Goal: Task Accomplishment & Management: Complete application form

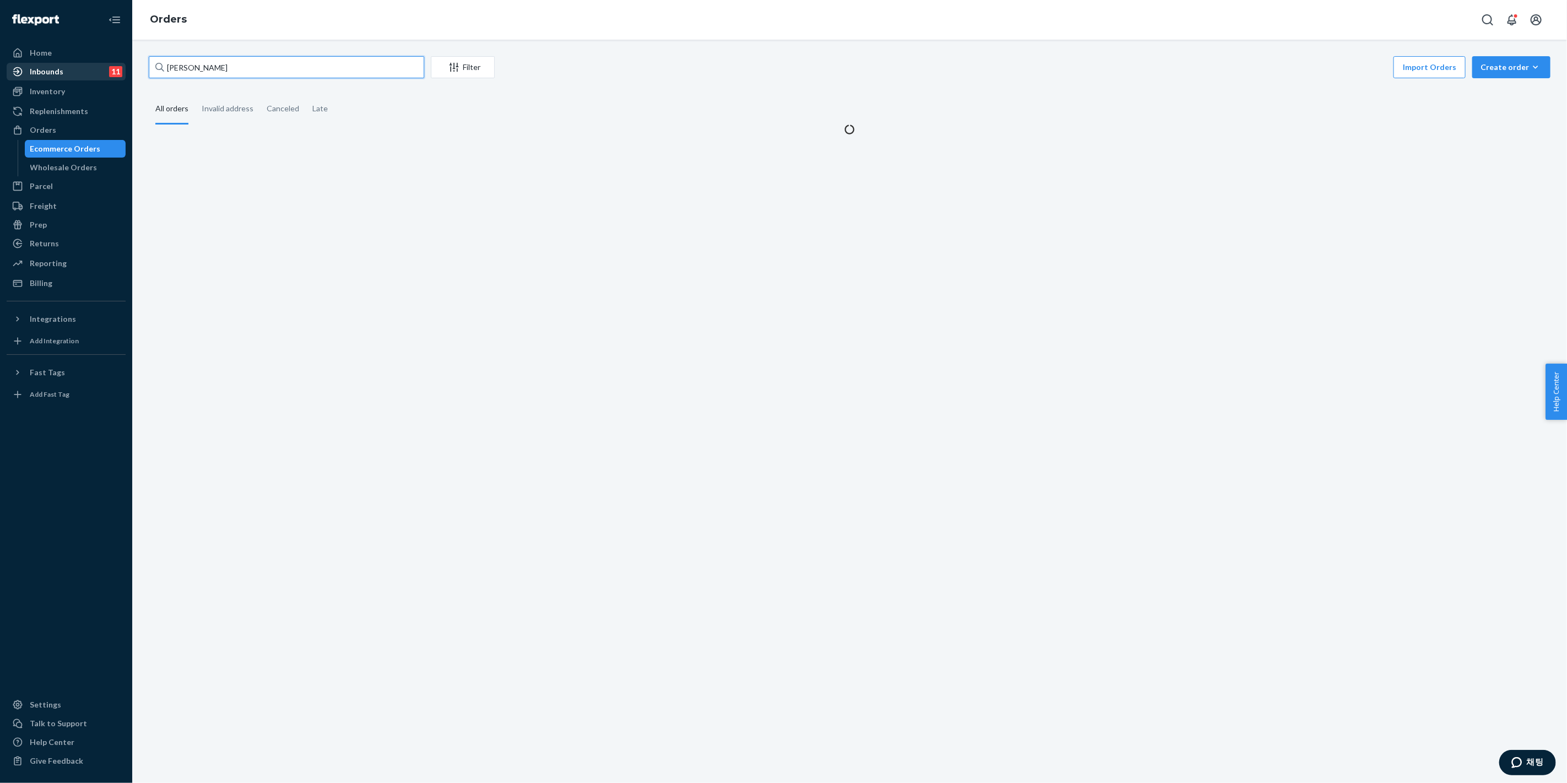
drag, startPoint x: 190, startPoint y: 63, endPoint x: 95, endPoint y: 64, distance: 94.2
click at [97, 64] on div "Home Inbounds 11 Shipping Plans Problems 11 Inventory Products Replenishments O…" at bounding box center [783, 391] width 1567 height 783
paste input "Sayaka So"
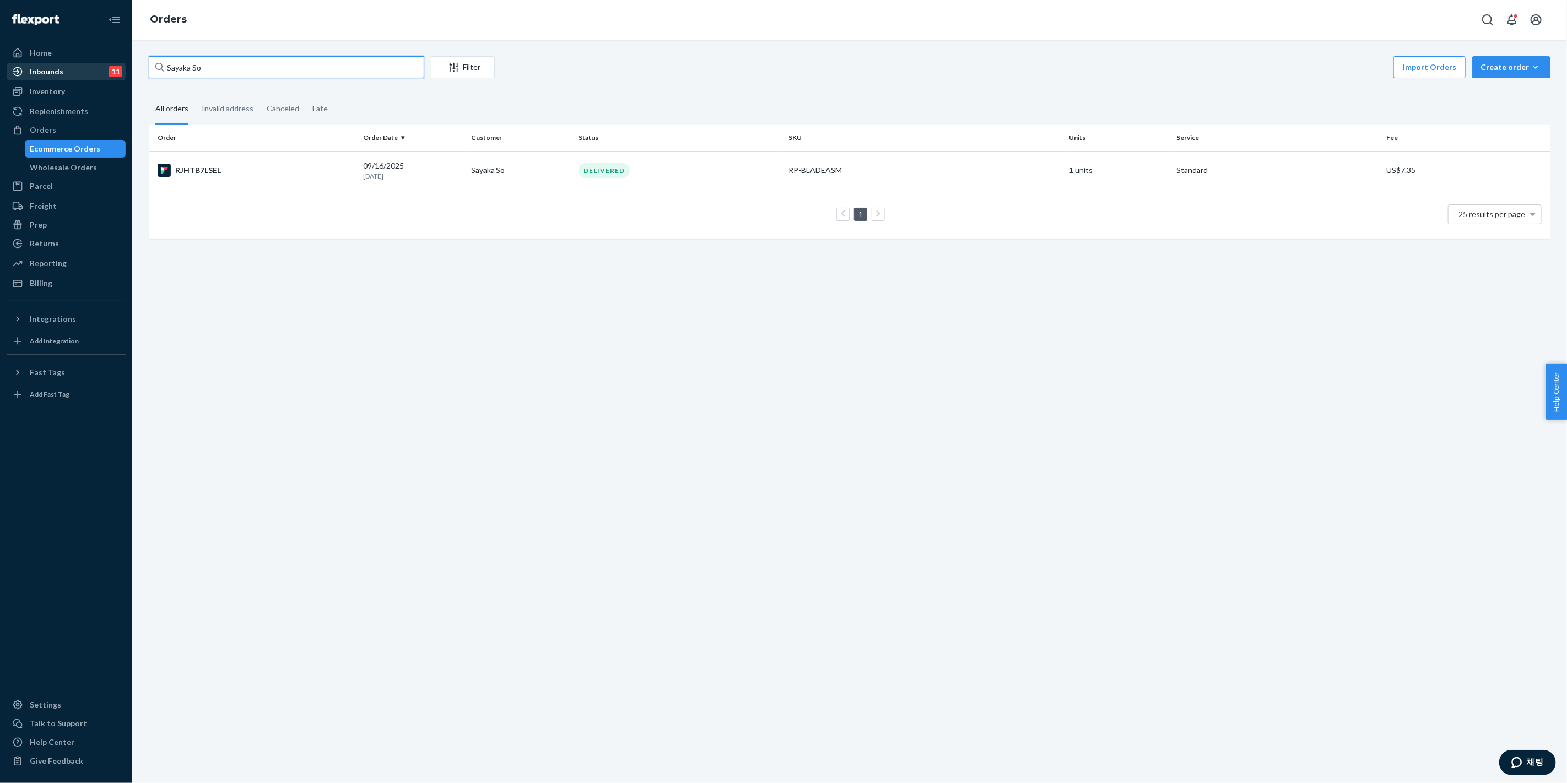
drag, startPoint x: 295, startPoint y: 69, endPoint x: 117, endPoint y: 75, distance: 178.1
click at [117, 74] on div "Home Inbounds 11 Shipping Plans Problems 11 Inventory Products Replenishments O…" at bounding box center [783, 391] width 1567 height 783
paste input "[PERSON_NAME]"
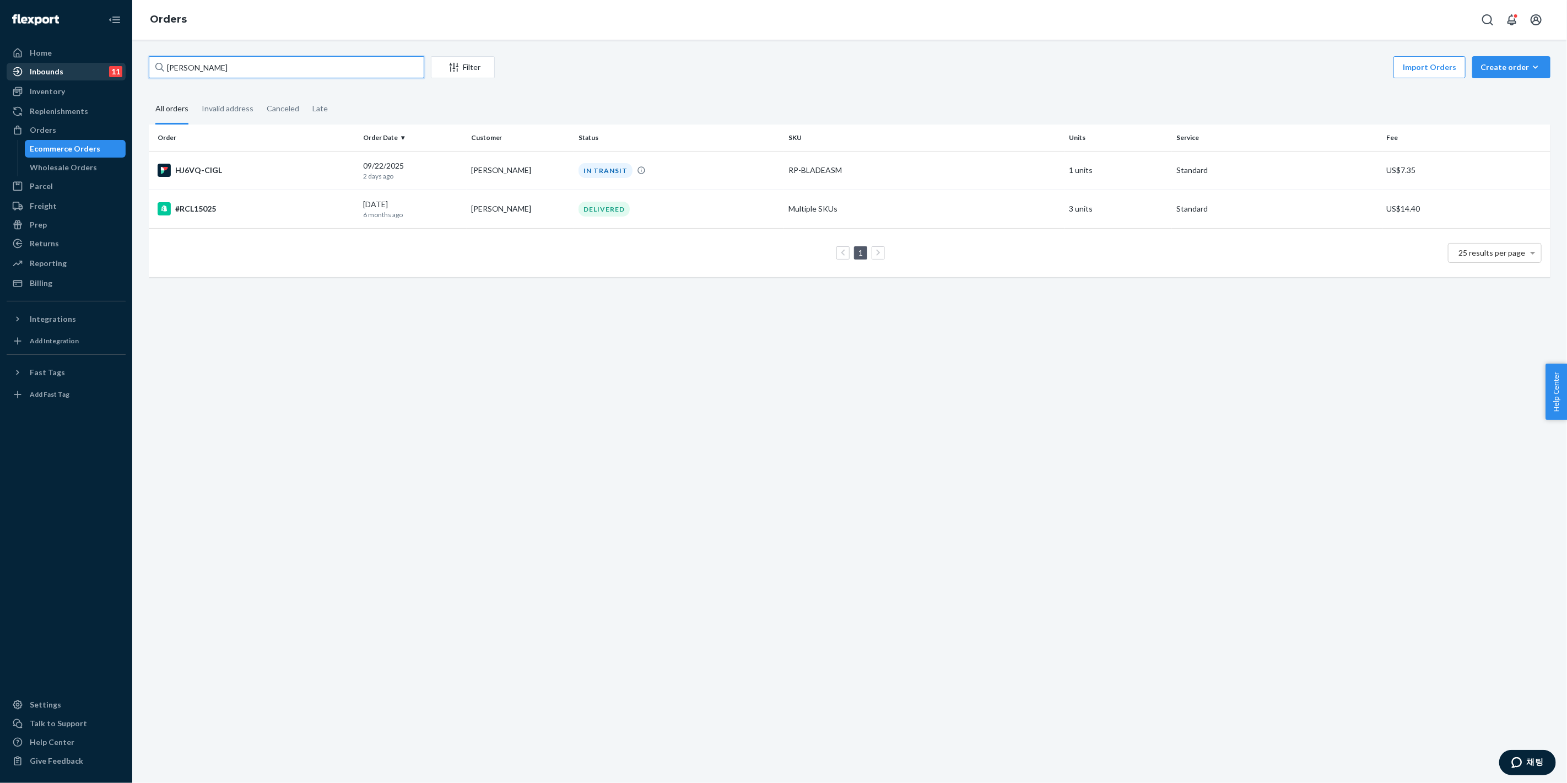
drag, startPoint x: 295, startPoint y: 65, endPoint x: 117, endPoint y: 78, distance: 177.9
click at [111, 74] on div "Home Inbounds 11 Shipping Plans Problems 11 Inventory Products Replenishments O…" at bounding box center [783, 391] width 1567 height 783
paste input "[PERSON_NAME]"
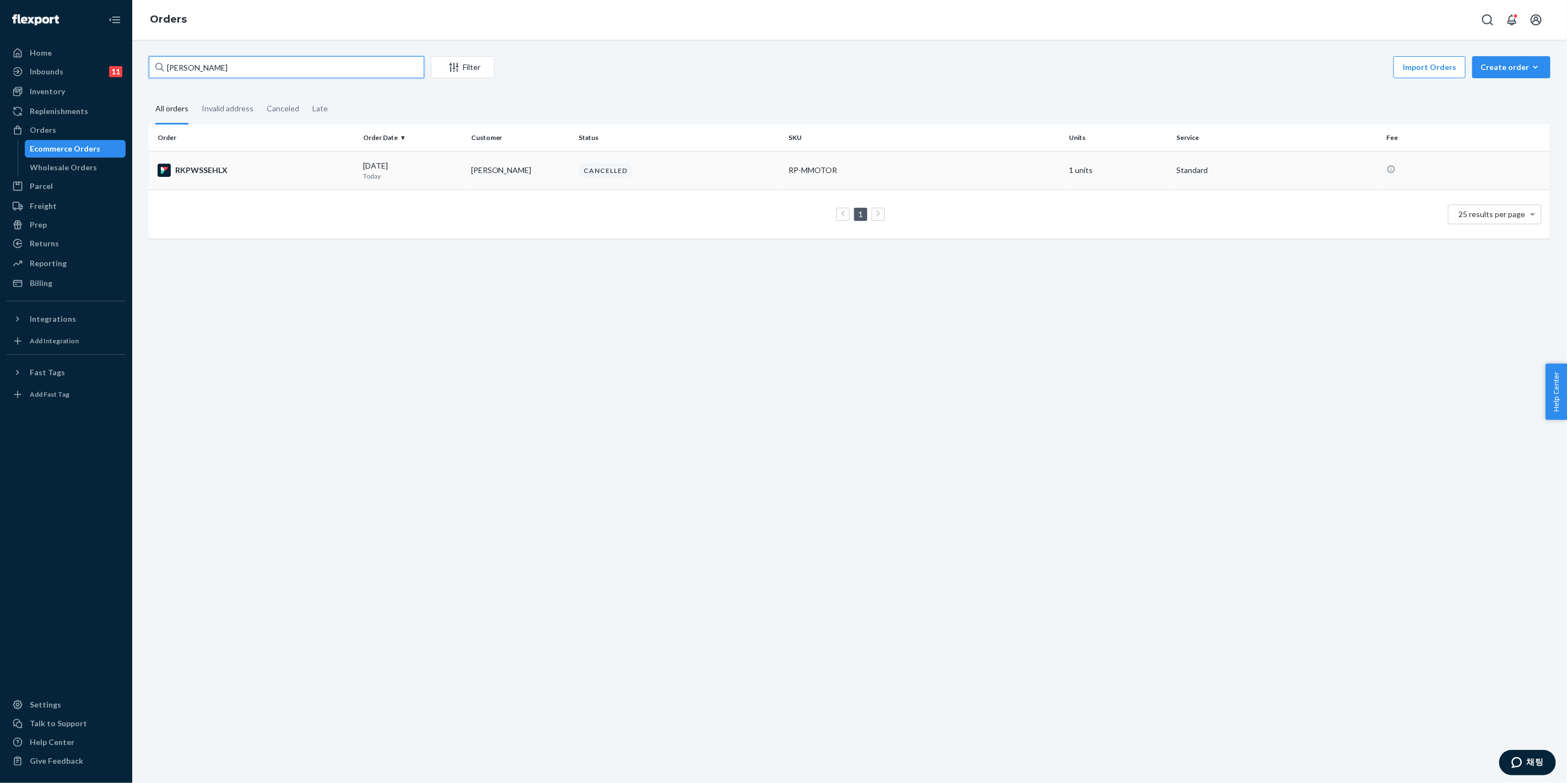
type input "[PERSON_NAME]"
click at [709, 180] on td "CANCELLED" at bounding box center [679, 170] width 211 height 39
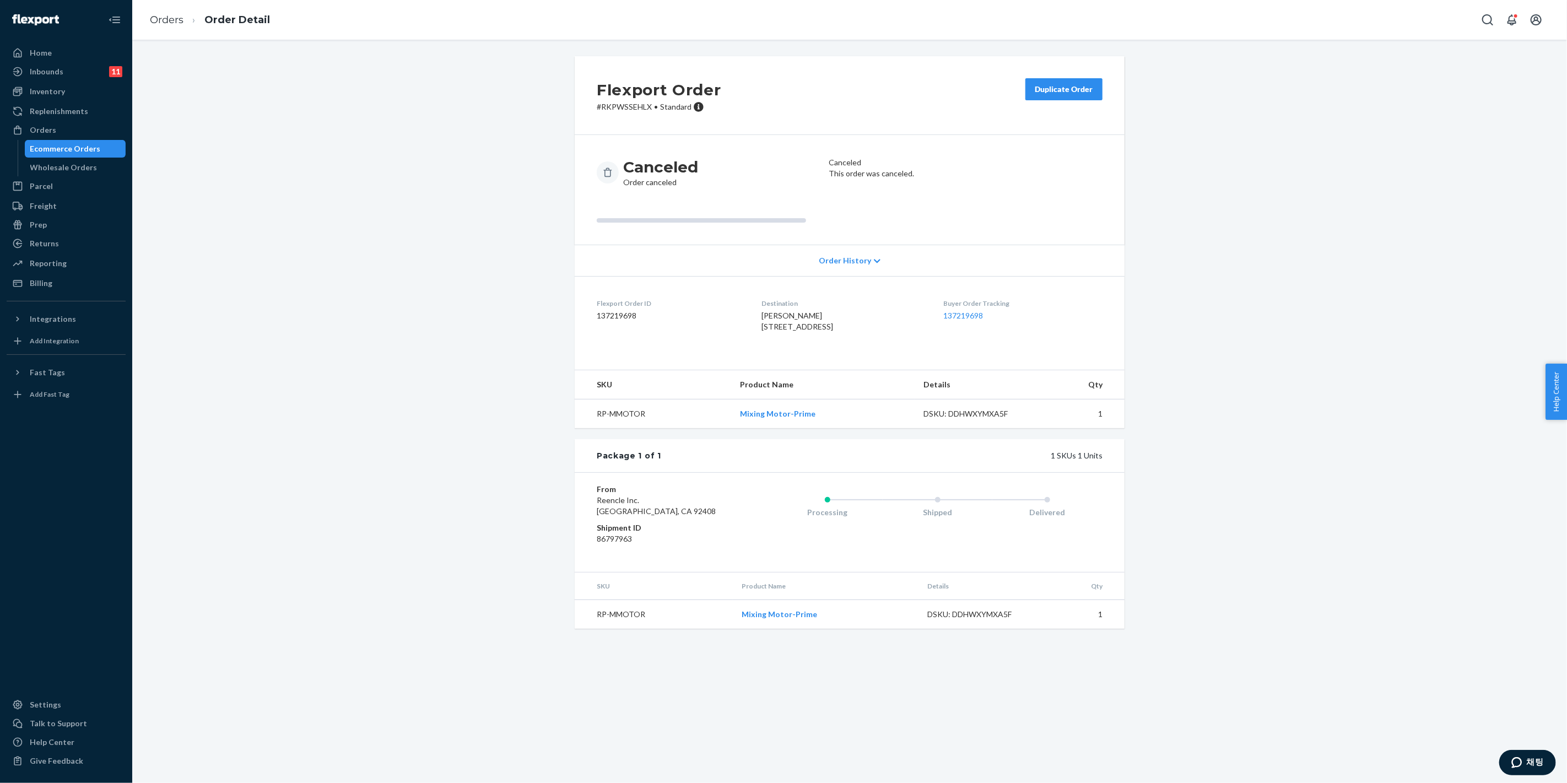
click at [1058, 95] on button "Duplicate Order" at bounding box center [1064, 89] width 77 height 22
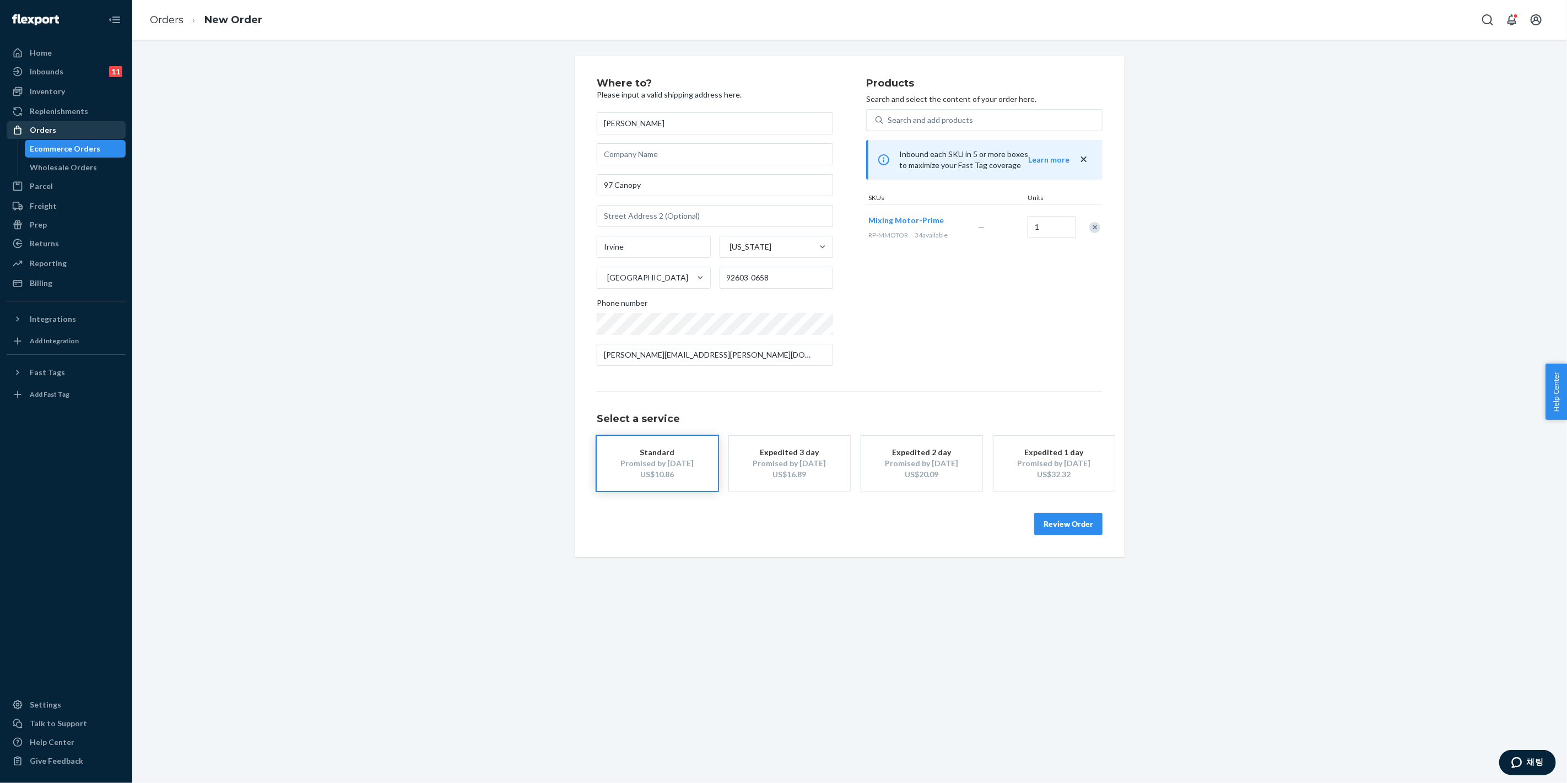
click at [62, 131] on div "Orders" at bounding box center [66, 129] width 117 height 15
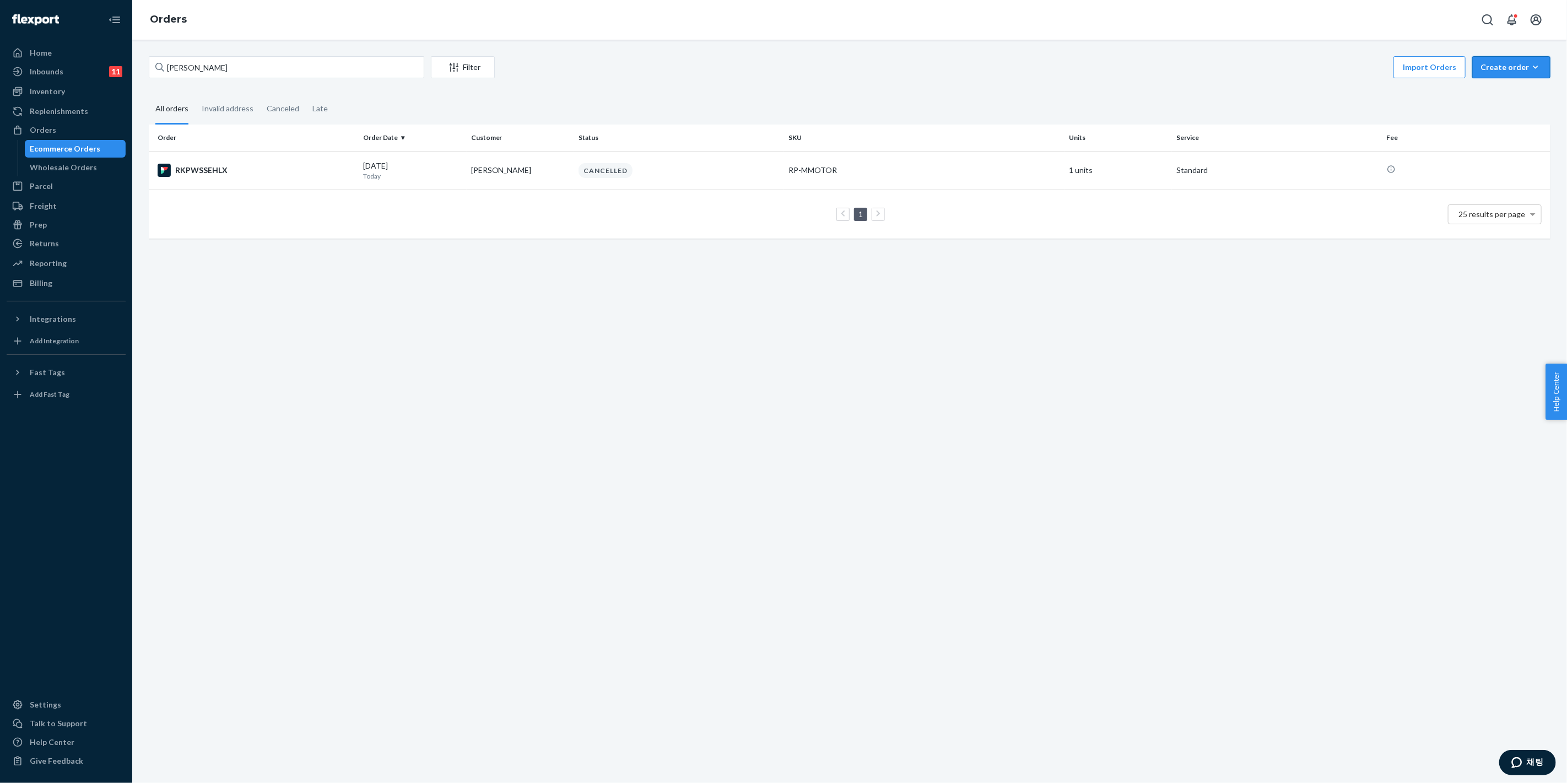
click at [1476, 74] on button "Create order Ecommerce order Removal order" at bounding box center [1511, 67] width 78 height 22
click at [1497, 95] on span "Ecommerce order" at bounding box center [1518, 94] width 68 height 8
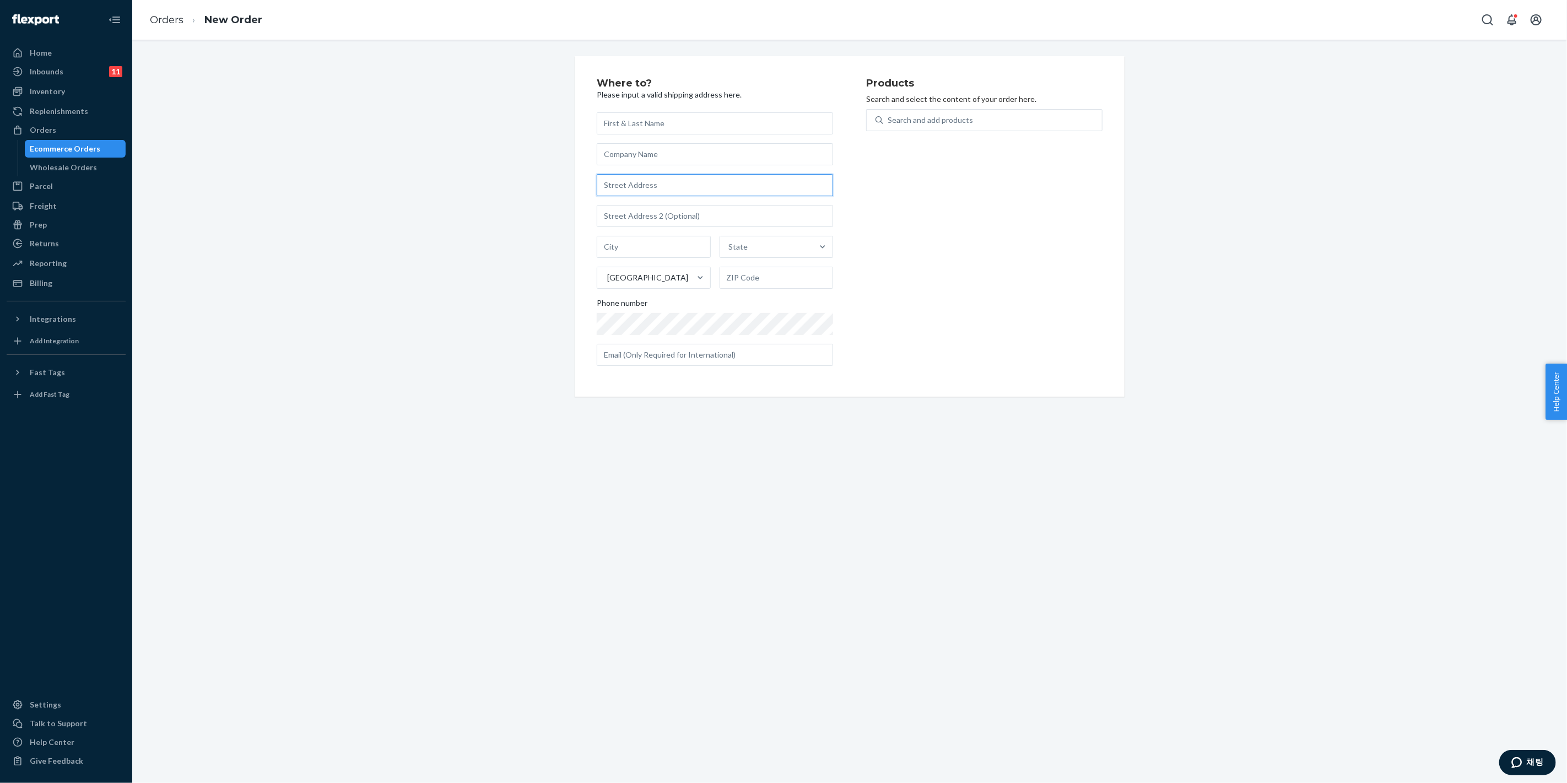
click at [630, 188] on input "text" at bounding box center [715, 185] width 236 height 22
paste input ""[STREET_ADDRESS]""
type input "[STREET_ADDRESS]"
type input "[PERSON_NAME]"
type input "85249"
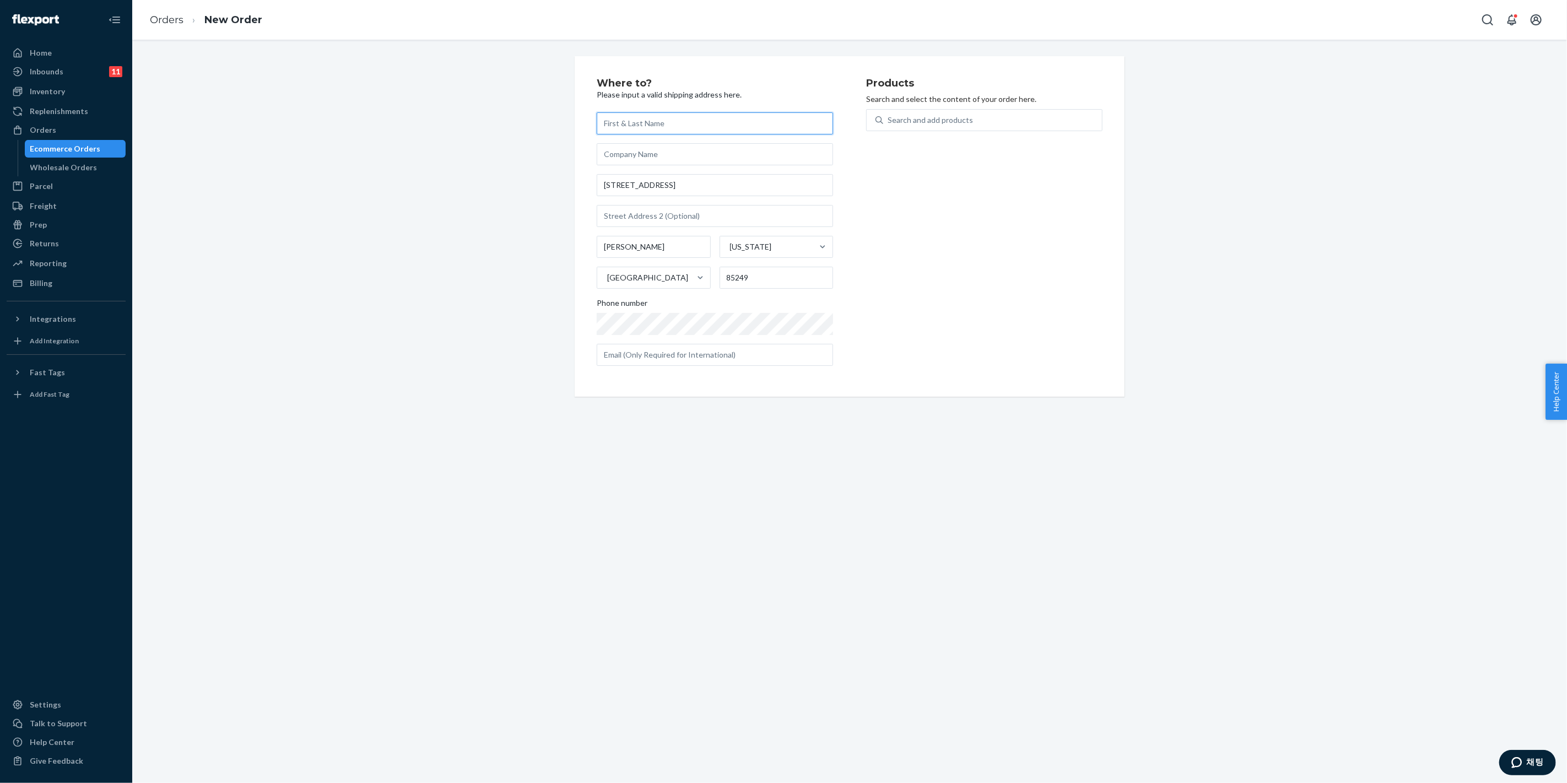
click at [630, 133] on input "text" at bounding box center [715, 123] width 236 height 22
paste input "[PERSON_NAME]"
type input "[PERSON_NAME]"
click at [920, 123] on div "Search and add products" at bounding box center [930, 120] width 85 height 11
click at [889, 123] on input "Search and add products" at bounding box center [888, 120] width 1 height 11
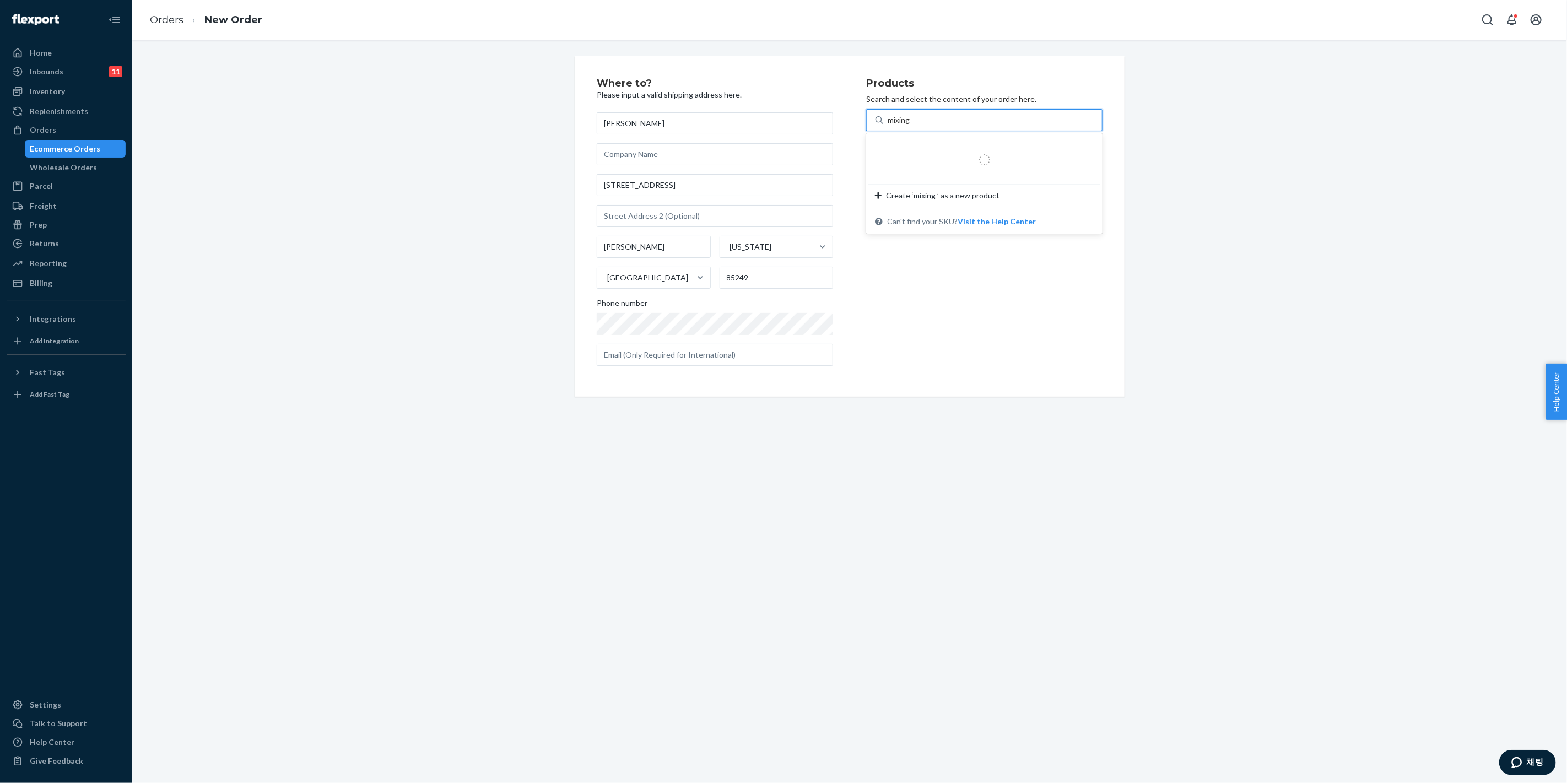
type input "mixing m"
click at [957, 174] on div "Mixing Motor-Prime" at bounding box center [963, 177] width 176 height 11
click at [919, 126] on input "mixing m" at bounding box center [903, 120] width 31 height 11
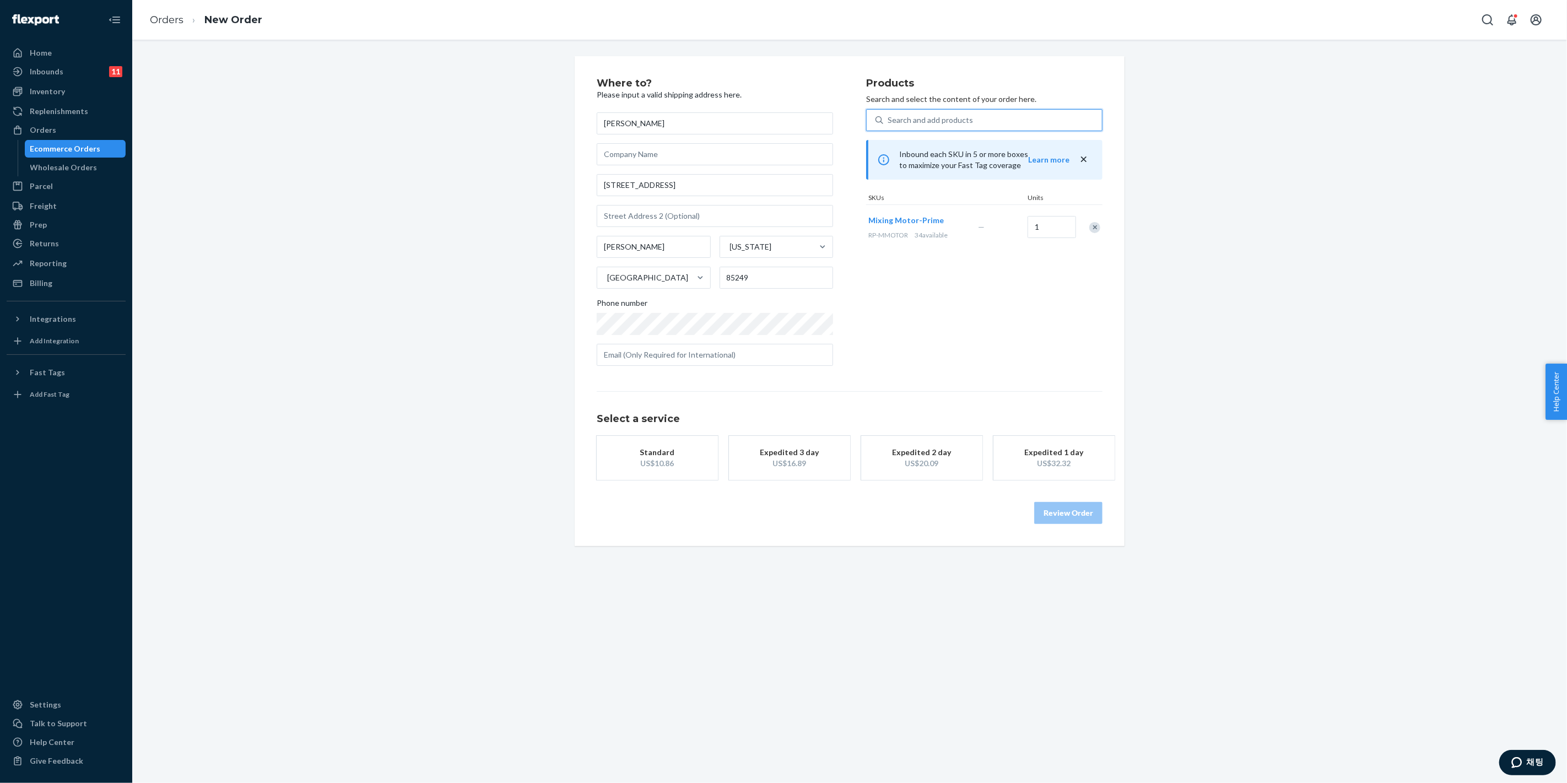
click at [663, 467] on div "US$10.86" at bounding box center [657, 463] width 88 height 11
drag, startPoint x: 1029, startPoint y: 512, endPoint x: 1056, endPoint y: 518, distance: 28.1
click at [1029, 512] on div "Review Order" at bounding box center [850, 507] width 506 height 33
click at [1056, 518] on button "Review Order" at bounding box center [1068, 524] width 68 height 22
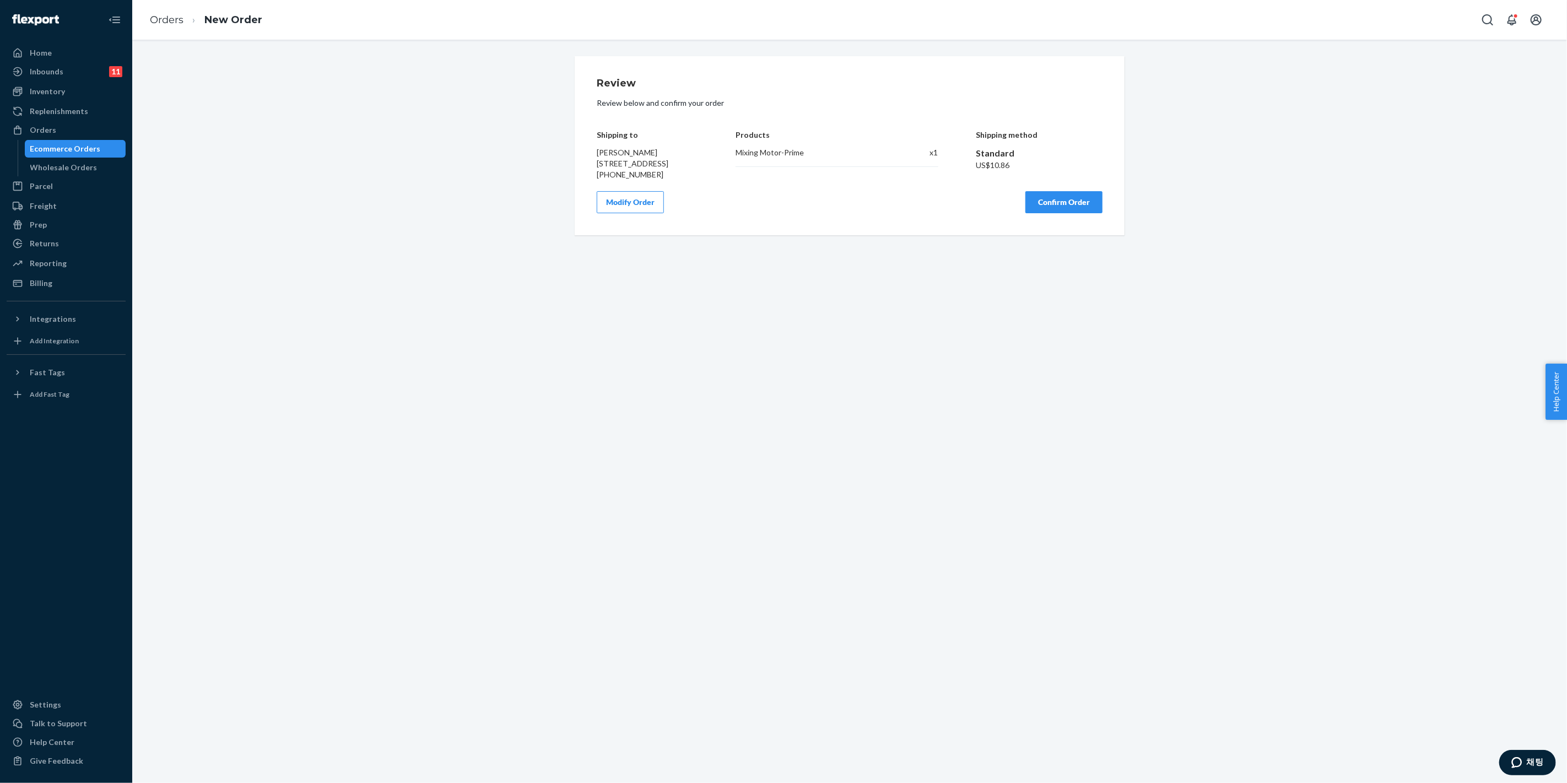
drag, startPoint x: 588, startPoint y: 153, endPoint x: 681, endPoint y: 193, distance: 100.7
click at [680, 192] on div "Review Review below and confirm your order Shipping to [PERSON_NAME] [STREET_AD…" at bounding box center [850, 145] width 550 height 179
click at [860, 174] on div "Products Mixing Motor-Prime x 1" at bounding box center [837, 147] width 202 height 66
click at [779, 172] on div "Products Mixing Motor-Prime x 1" at bounding box center [837, 147] width 202 height 66
click at [790, 154] on div "Mixing Motor-Prime" at bounding box center [815, 152] width 159 height 11
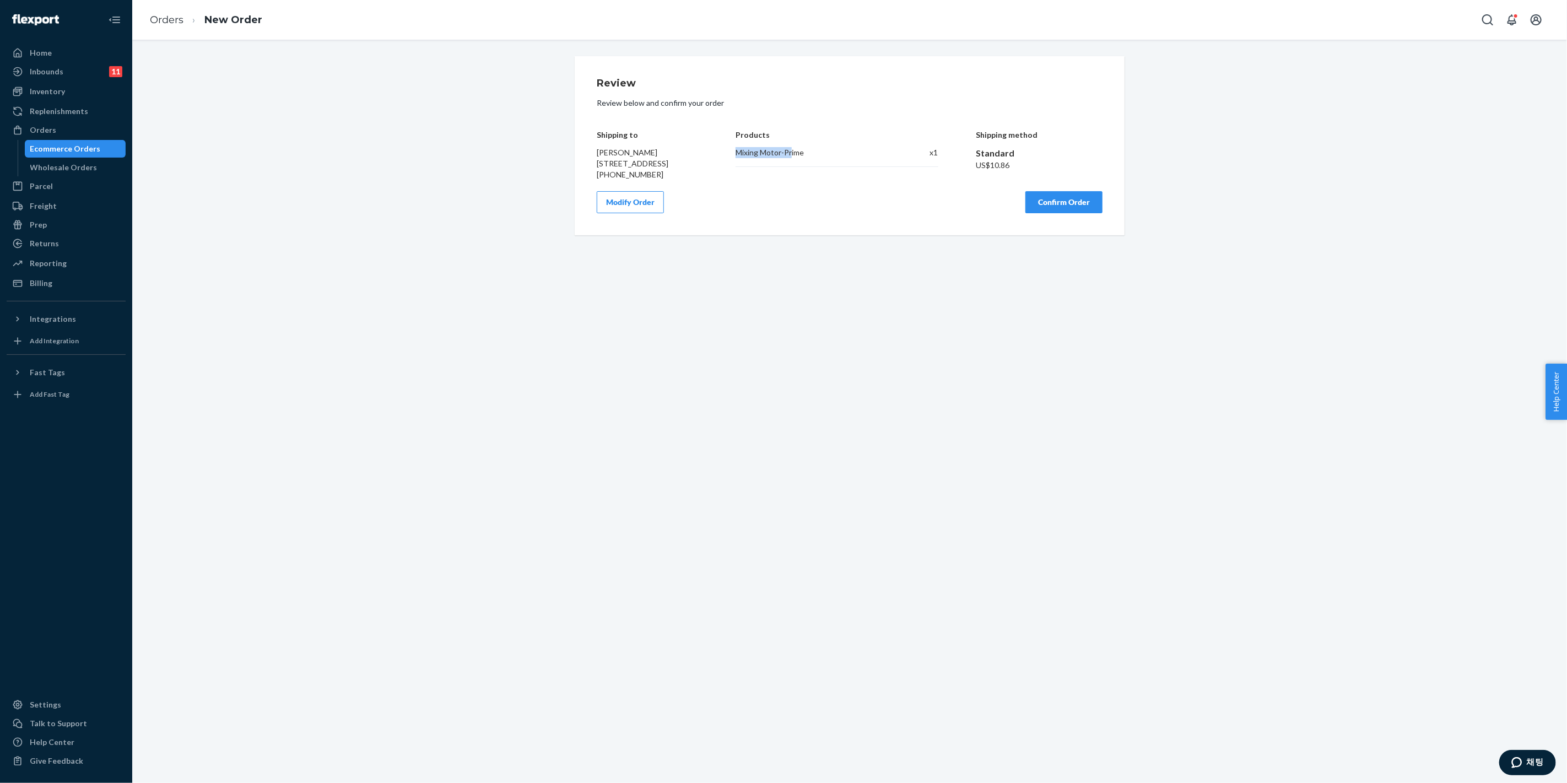
drag, startPoint x: 719, startPoint y: 153, endPoint x: 790, endPoint y: 153, distance: 71.1
click at [790, 153] on div "Shipping to [PERSON_NAME] [STREET_ADDRESS] [PHONE_NUMBER] Products Mixing Motor…" at bounding box center [850, 147] width 506 height 66
click at [803, 152] on div "Mixing Motor-Prime" at bounding box center [815, 152] width 159 height 11
drag, startPoint x: 802, startPoint y: 152, endPoint x: 741, endPoint y: 153, distance: 60.6
click at [741, 153] on div "Mixing Motor-Prime" at bounding box center [815, 152] width 159 height 11
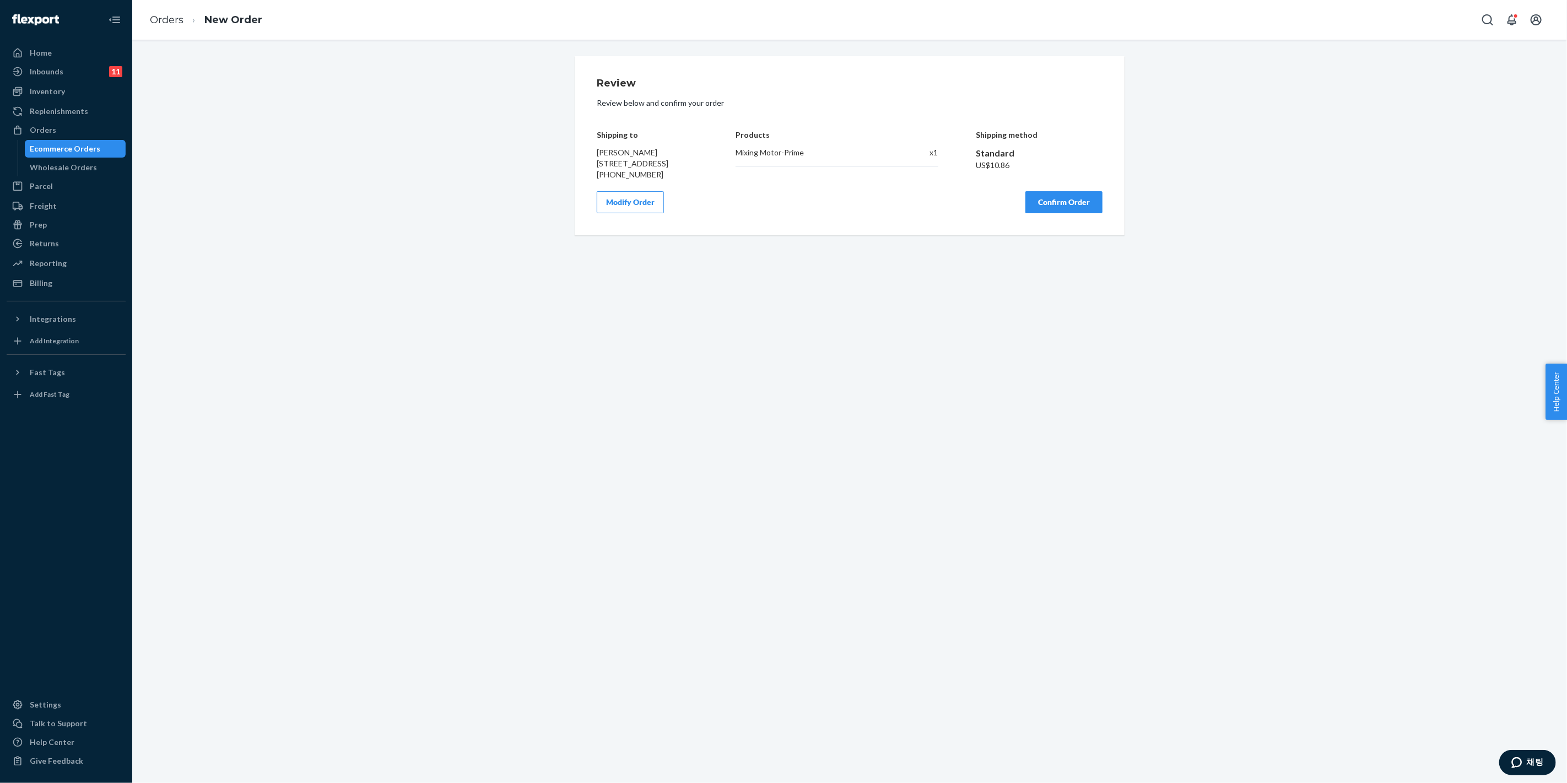
drag, startPoint x: 730, startPoint y: 161, endPoint x: 807, endPoint y: 191, distance: 82.2
click at [730, 162] on div "Shipping to [PERSON_NAME] [STREET_ADDRESS] [PHONE_NUMBER] Products Mixing Motor…" at bounding box center [850, 147] width 506 height 66
drag, startPoint x: 835, startPoint y: 195, endPoint x: 968, endPoint y: 207, distance: 133.9
click at [835, 195] on div "Review Review below and confirm your order Shipping to [PERSON_NAME] [STREET_AD…" at bounding box center [850, 145] width 506 height 135
click at [1045, 211] on button "Confirm Order" at bounding box center [1064, 202] width 77 height 22
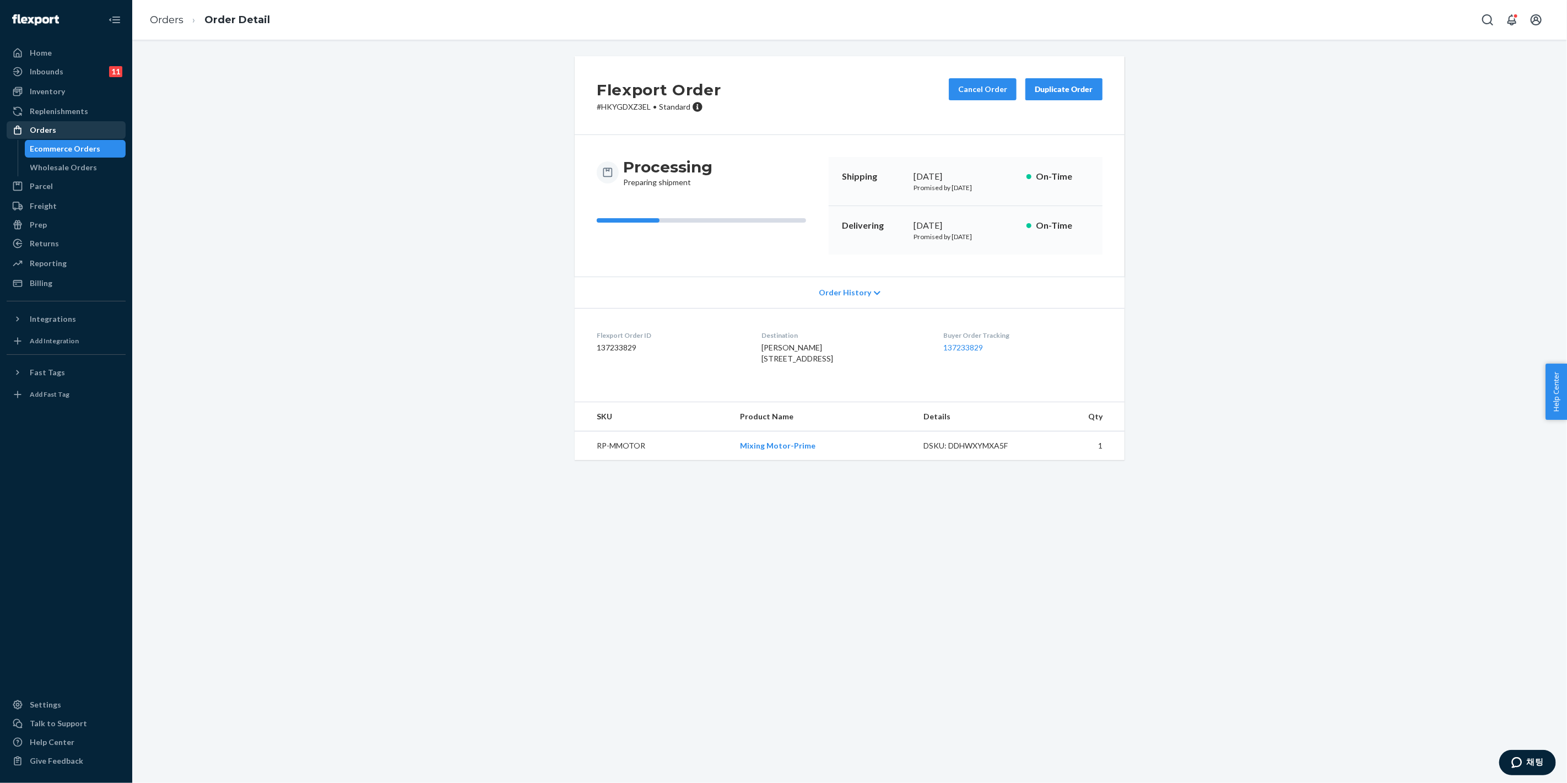
click at [68, 136] on div "Orders" at bounding box center [66, 129] width 117 height 15
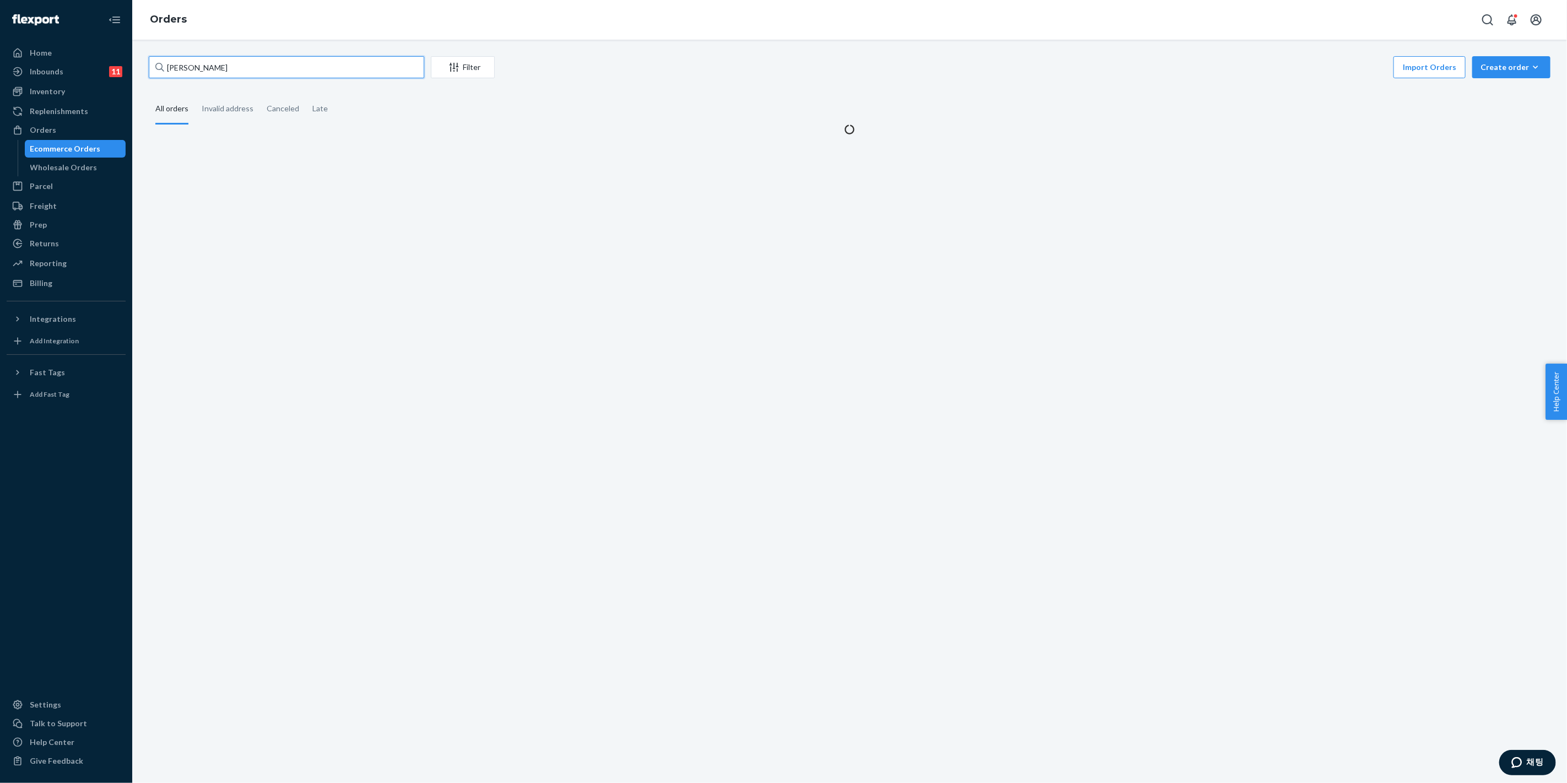
click at [283, 70] on input "[PERSON_NAME]" at bounding box center [287, 67] width 276 height 22
drag, startPoint x: 244, startPoint y: 66, endPoint x: 129, endPoint y: 65, distance: 115.2
click at [123, 64] on div "Home Inbounds 11 Shipping Plans Problems 11 Inventory Products Replenishments O…" at bounding box center [783, 391] width 1567 height 783
paste input "[PERSON_NAME]"
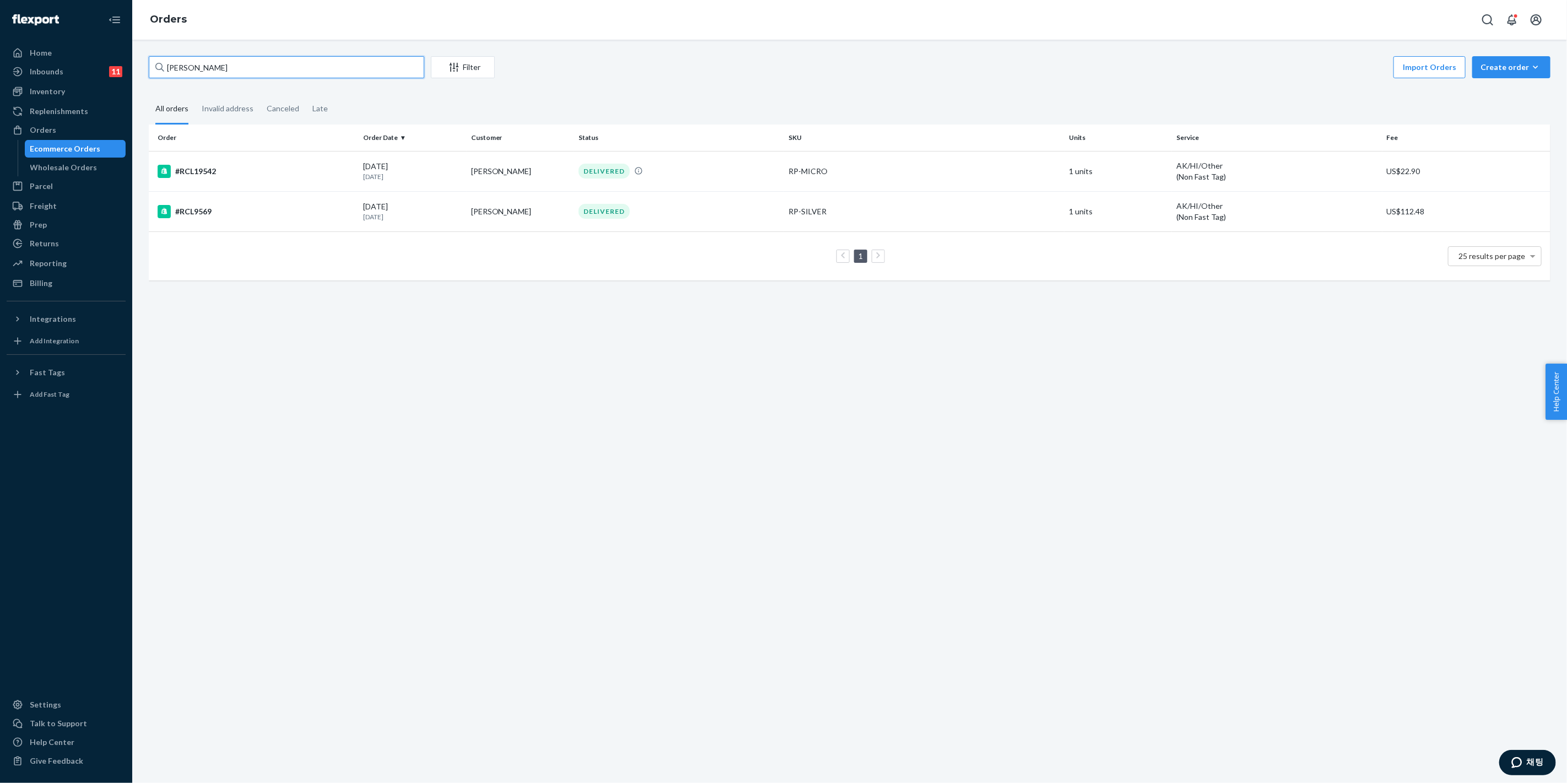
type input "[PERSON_NAME]"
click at [581, 177] on div "DELIVERED" at bounding box center [604, 171] width 51 height 15
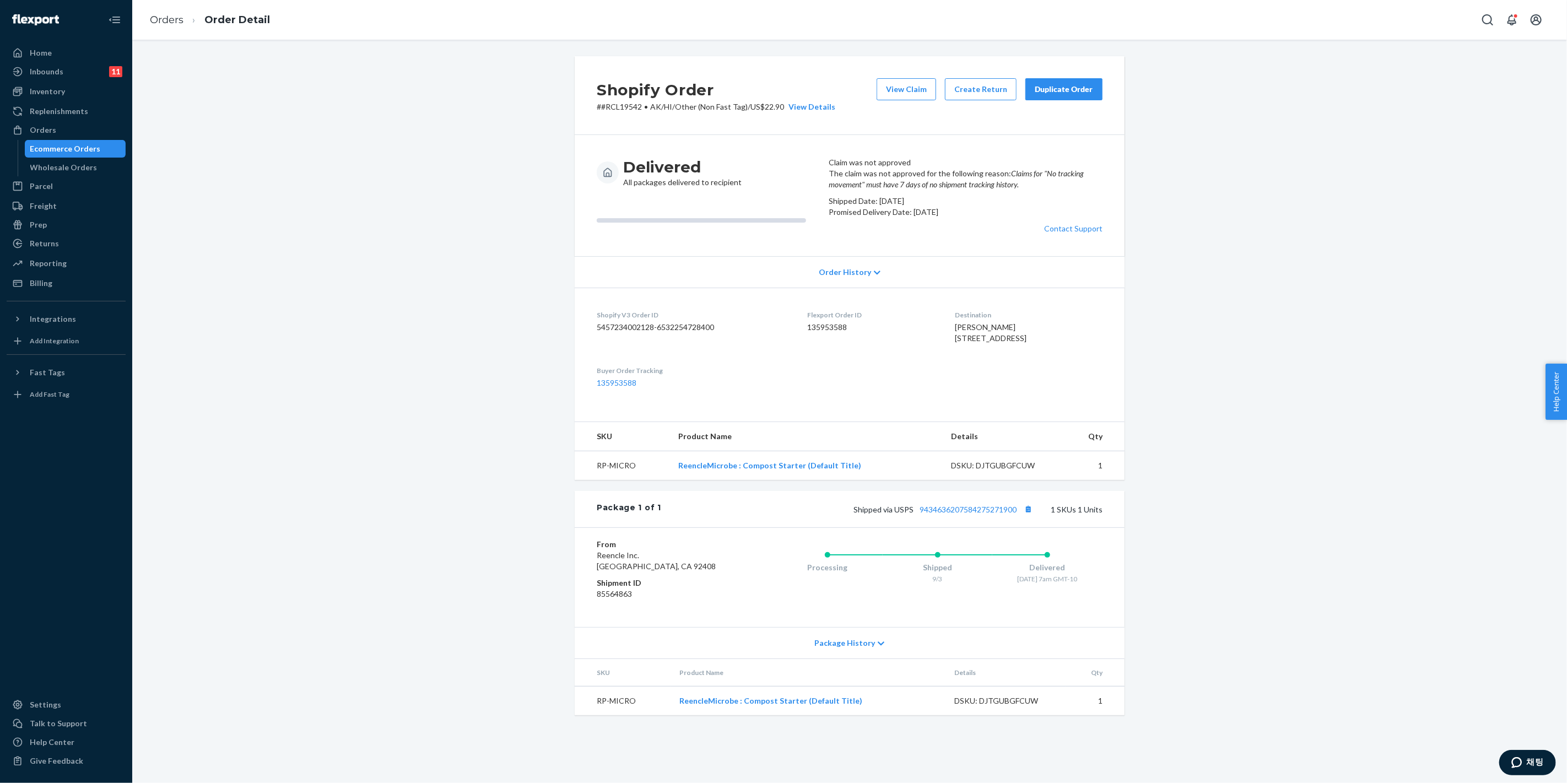
scroll to position [32, 0]
click at [835, 659] on div "Package History" at bounding box center [850, 642] width 550 height 31
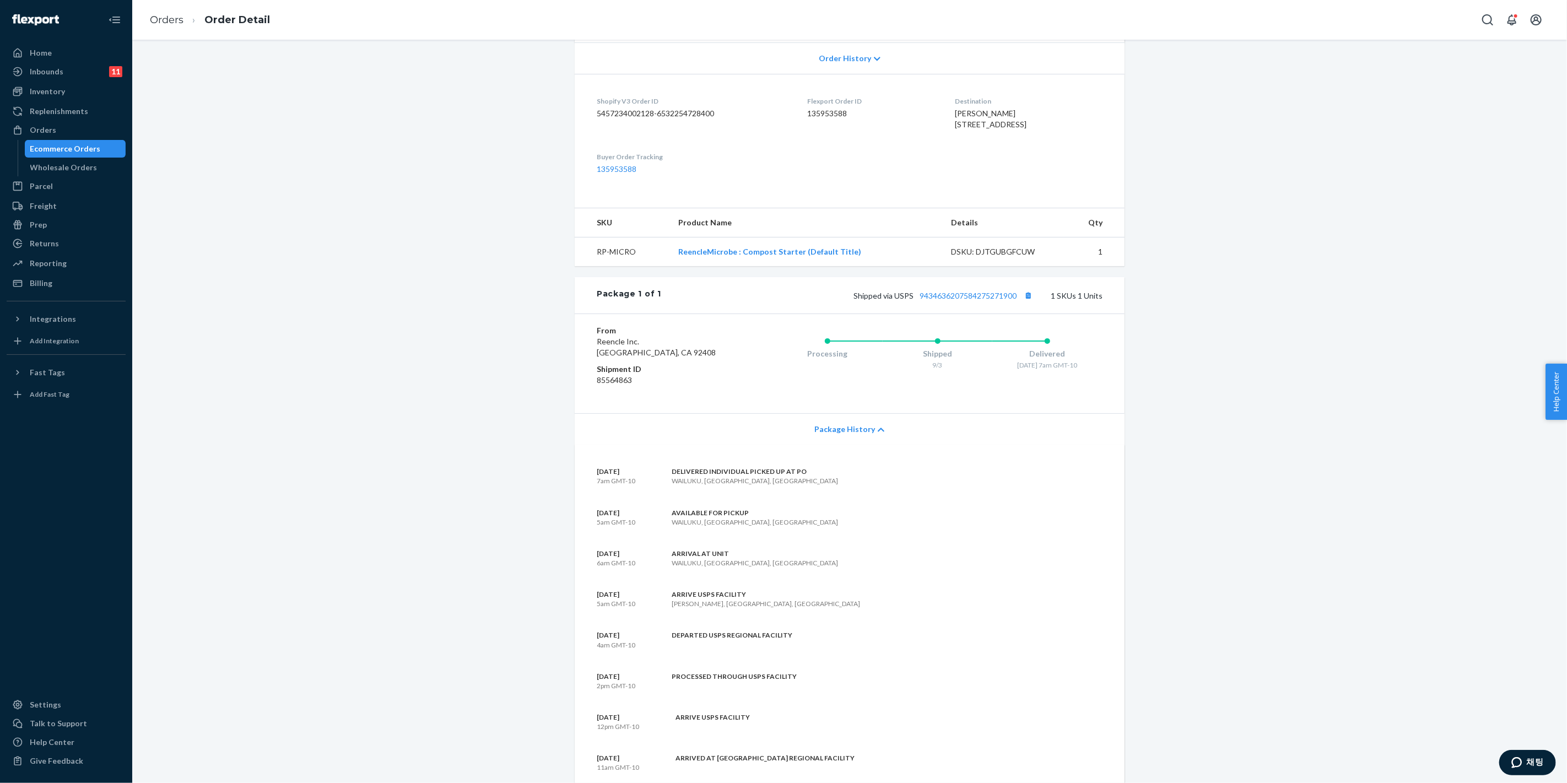
scroll to position [216, 0]
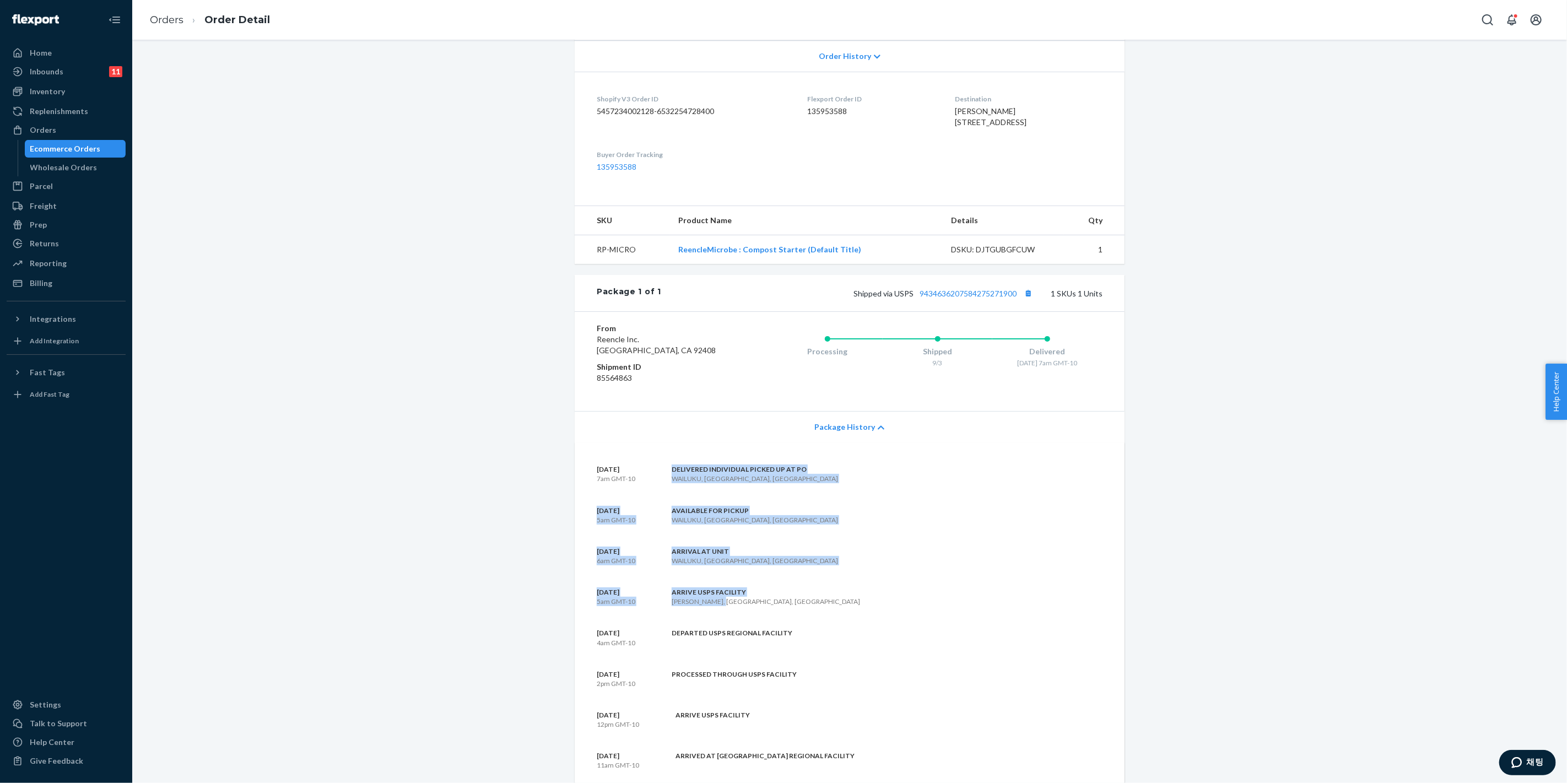
drag, startPoint x: 662, startPoint y: 555, endPoint x: 762, endPoint y: 684, distance: 163.0
click at [759, 684] on section "[DATE] 7am GMT-10 DELIVERED INDIVIDUAL PICKED UP AT [GEOGRAPHIC_DATA], [GEOGRAP…" at bounding box center [850, 751] width 506 height 573
click at [800, 606] on div "[DATE] 5am GMT-10 ARRIVE USPS FACILITY [GEOGRAPHIC_DATA], [GEOGRAPHIC_DATA], [G…" at bounding box center [850, 596] width 506 height 19
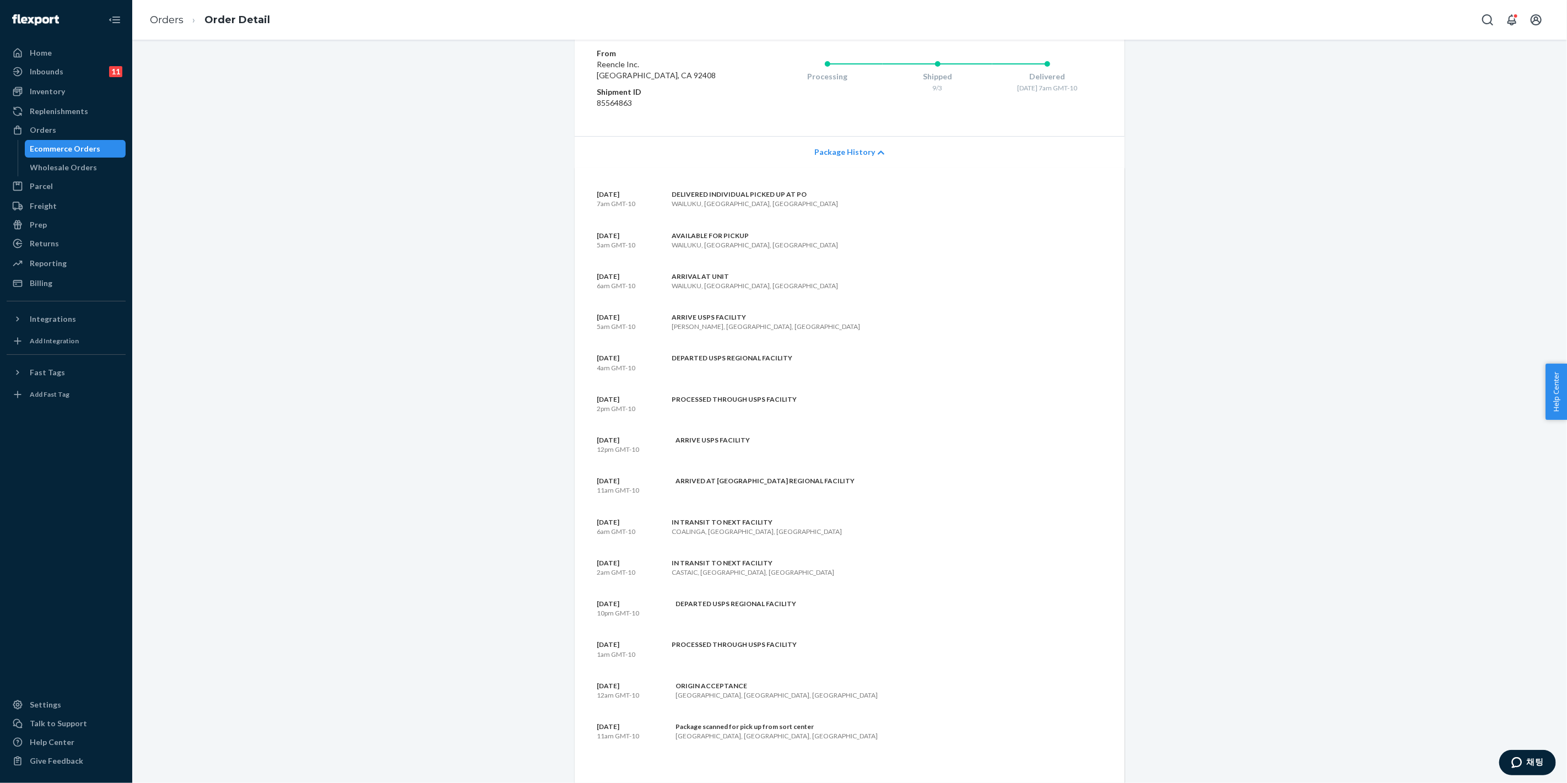
scroll to position [551, 0]
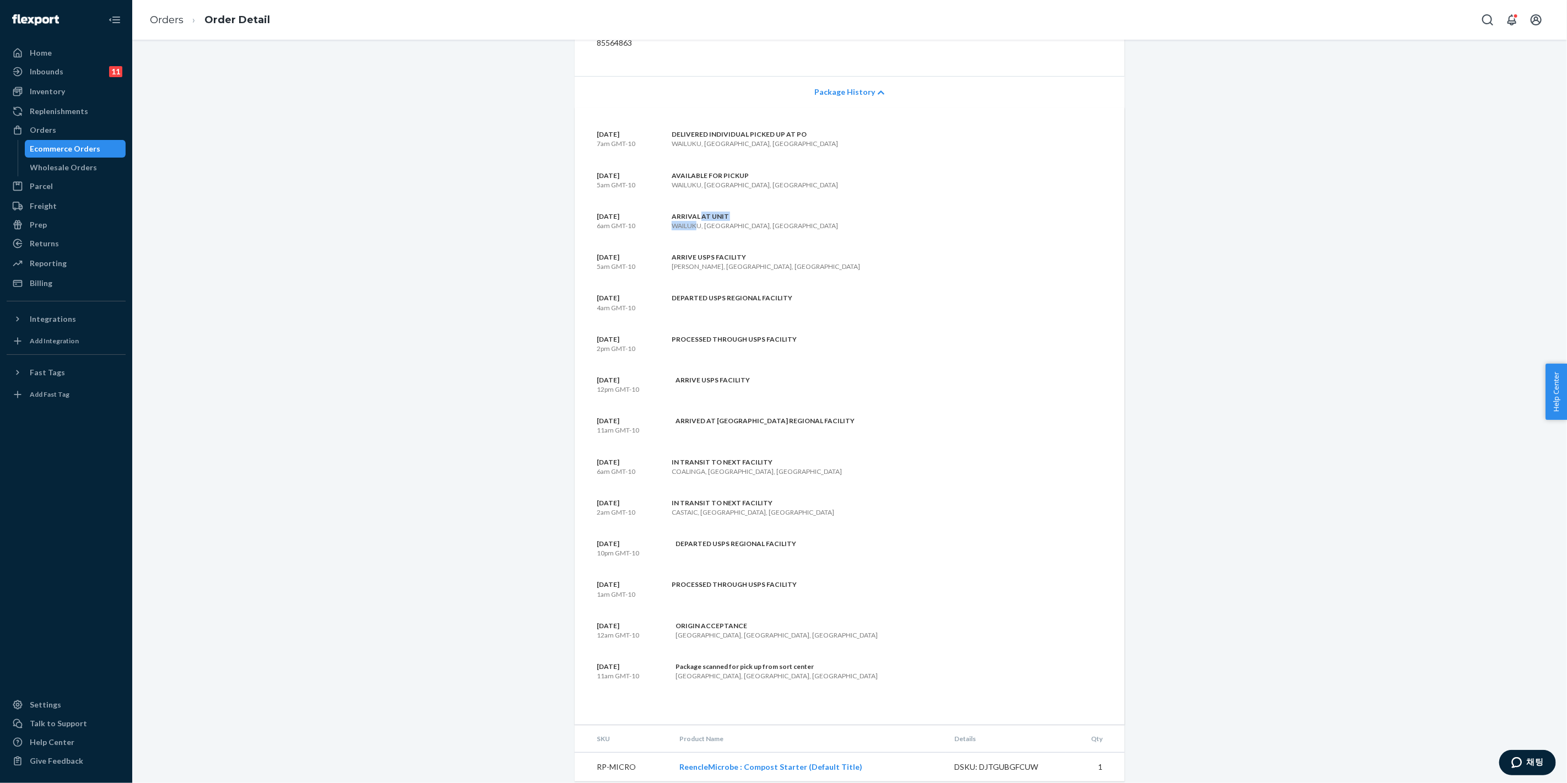
click at [698, 230] on div "ARRIVAL AT [GEOGRAPHIC_DATA], [GEOGRAPHIC_DATA], [GEOGRAPHIC_DATA]" at bounding box center [741, 221] width 194 height 19
click at [681, 256] on section "[DATE] 7am GMT-10 DELIVERED INDIVIDUAL PICKED UP AT [GEOGRAPHIC_DATA], [GEOGRAP…" at bounding box center [850, 415] width 506 height 573
click at [759, 358] on section "[DATE] 7am GMT-10 DELIVERED INDIVIDUAL PICKED UP AT [GEOGRAPHIC_DATA], [GEOGRAP…" at bounding box center [850, 415] width 506 height 573
click at [667, 190] on div "AVAILABLE FOR PICKUP WAILUKU, [GEOGRAPHIC_DATA], [GEOGRAPHIC_DATA]" at bounding box center [741, 180] width 194 height 19
drag, startPoint x: 668, startPoint y: 272, endPoint x: 759, endPoint y: 271, distance: 90.9
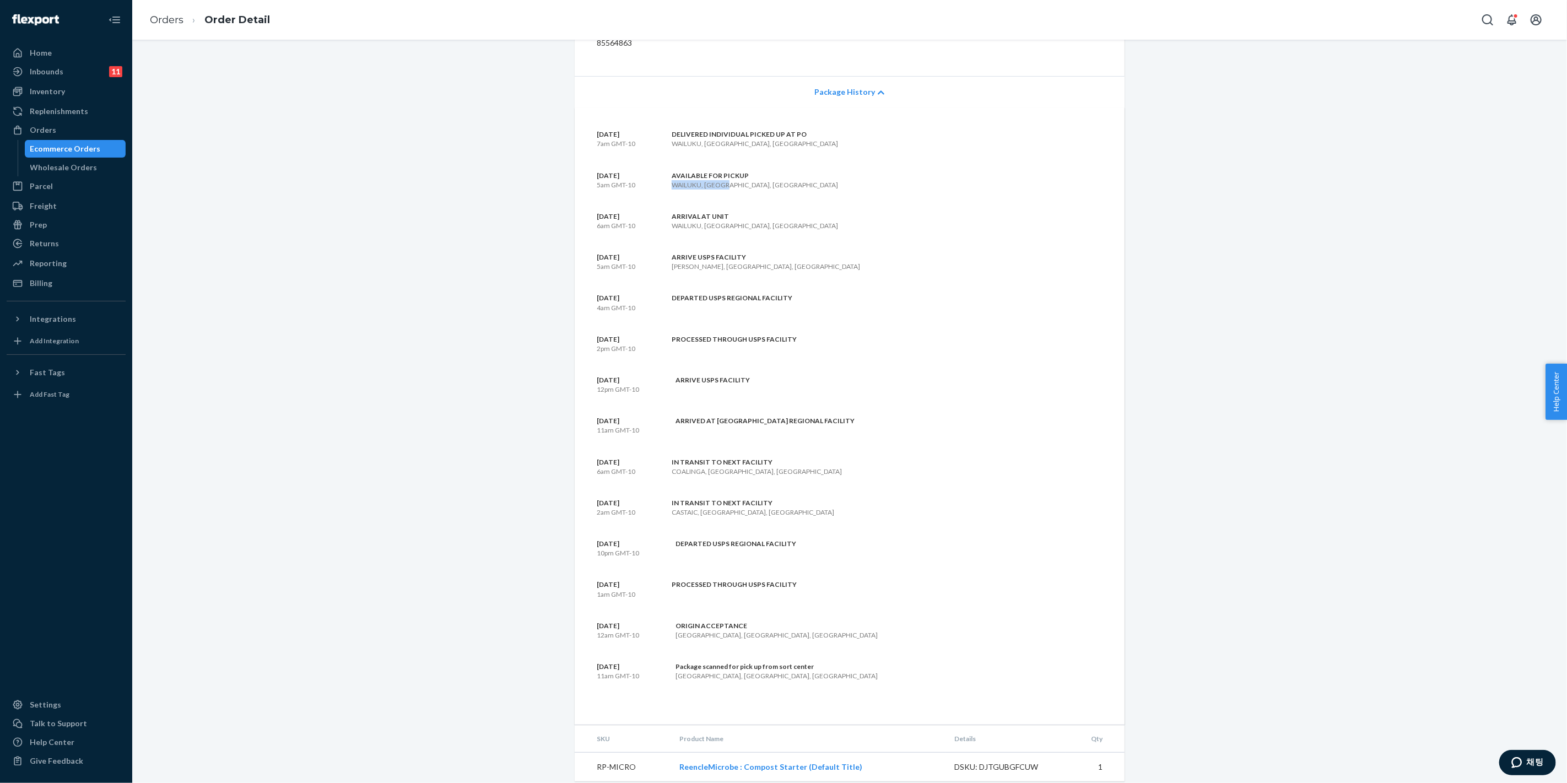
click at [722, 190] on div "AVAILABLE FOR PICKUP WAILUKU, [GEOGRAPHIC_DATA], [GEOGRAPHIC_DATA]" at bounding box center [741, 180] width 194 height 19
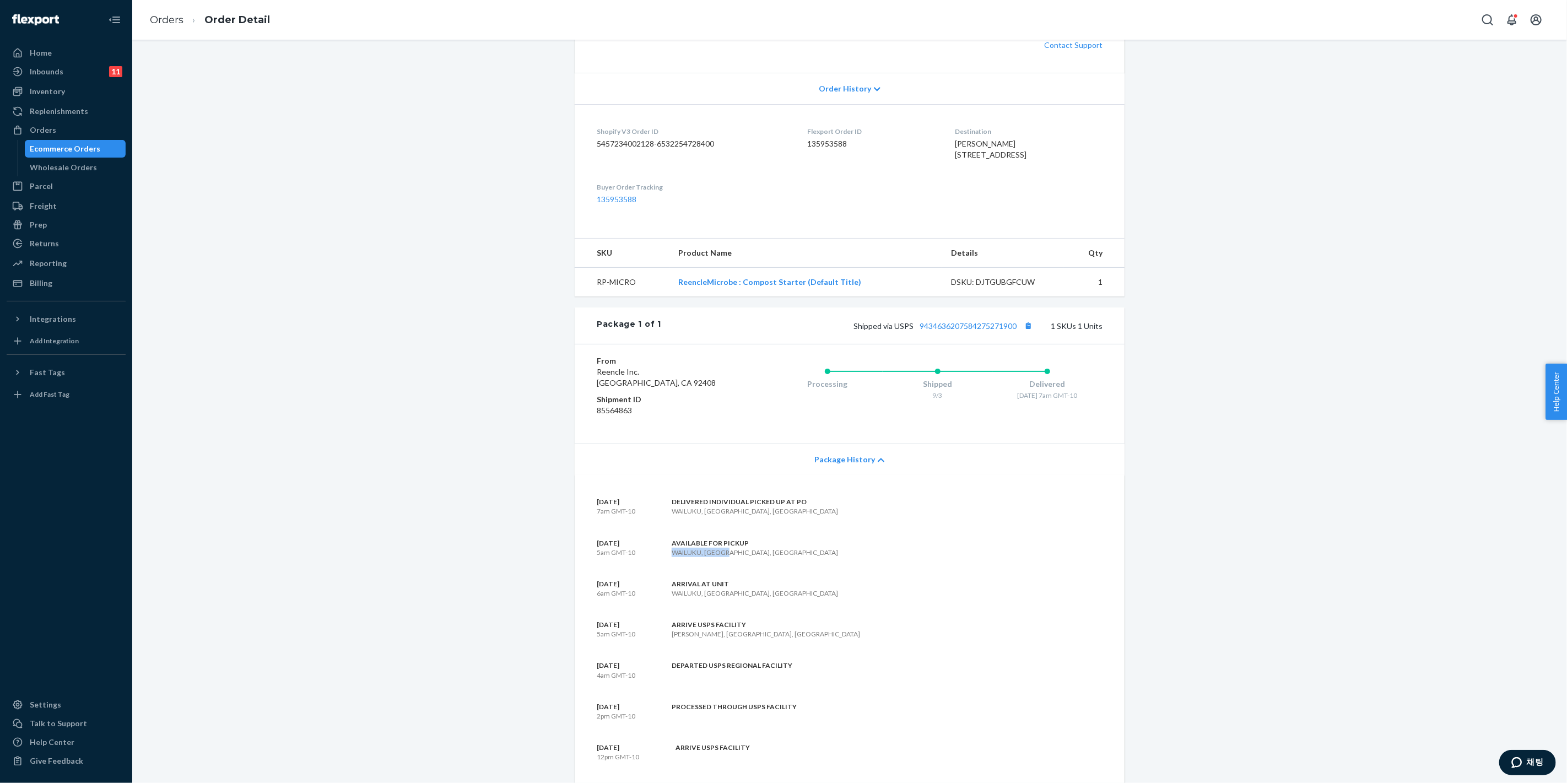
scroll to position [0, 0]
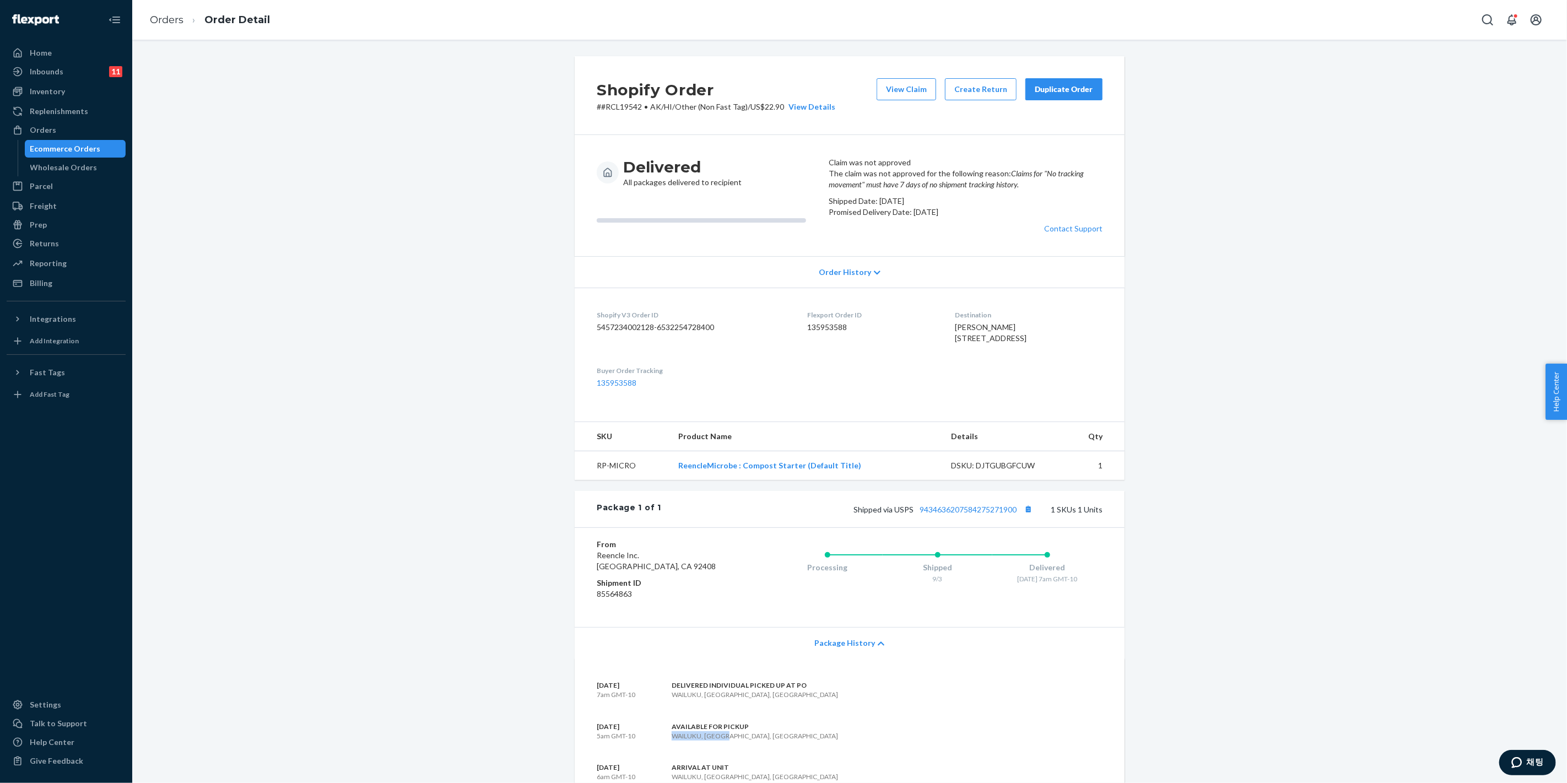
drag, startPoint x: 945, startPoint y: 414, endPoint x: 1028, endPoint y: 414, distance: 83.2
click at [1028, 344] on div "[PERSON_NAME] [STREET_ADDRESS]" at bounding box center [1029, 333] width 147 height 22
click at [1027, 348] on div "Destination [PERSON_NAME] [STREET_ADDRESS]" at bounding box center [1029, 329] width 147 height 38
click at [956, 343] on span "[PERSON_NAME] [STREET_ADDRESS]" at bounding box center [992, 332] width 72 height 20
drag, startPoint x: 942, startPoint y: 403, endPoint x: 1026, endPoint y: 411, distance: 83.6
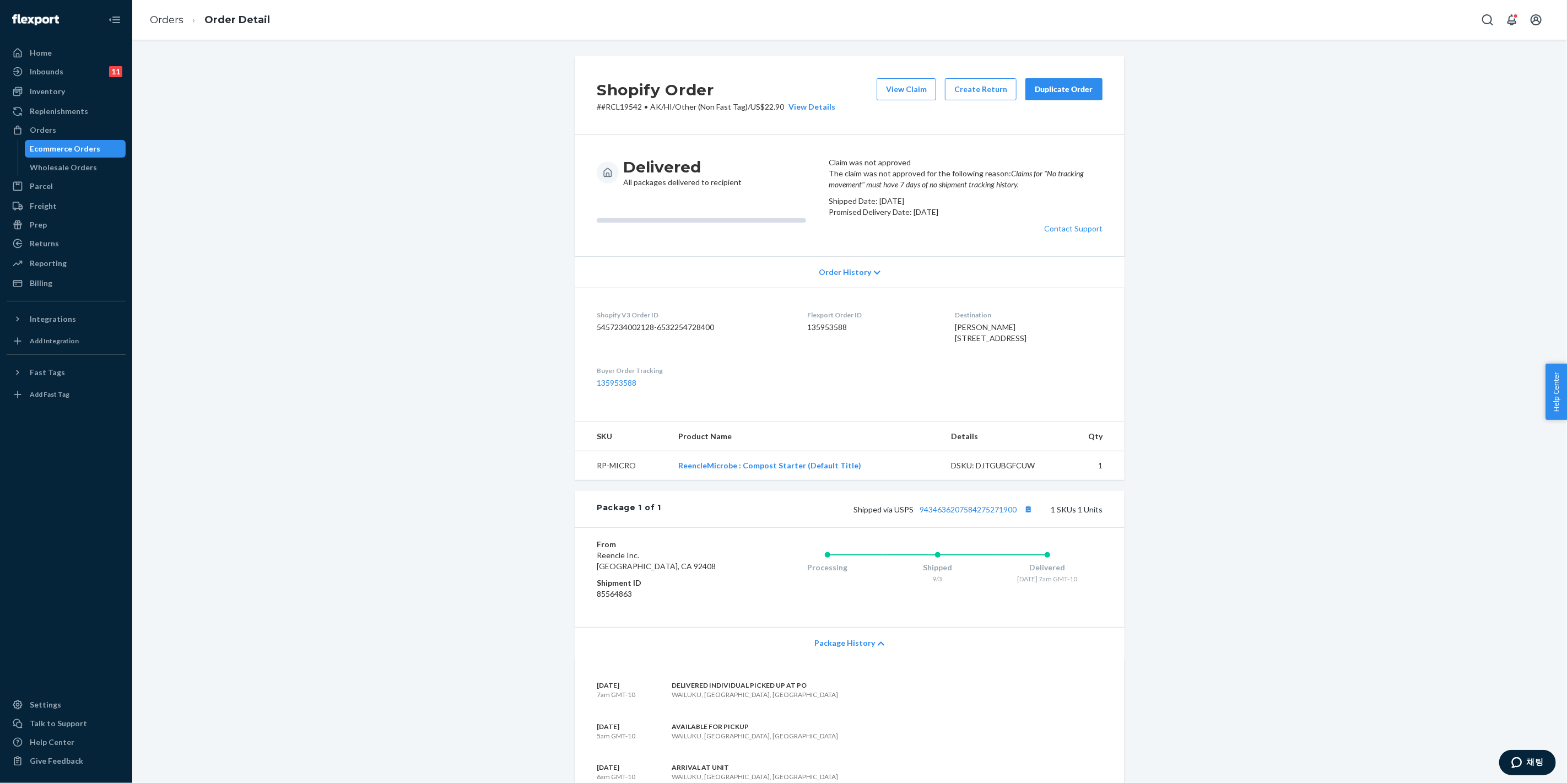
click at [1026, 343] on span "[PERSON_NAME] [STREET_ADDRESS]" at bounding box center [992, 332] width 72 height 20
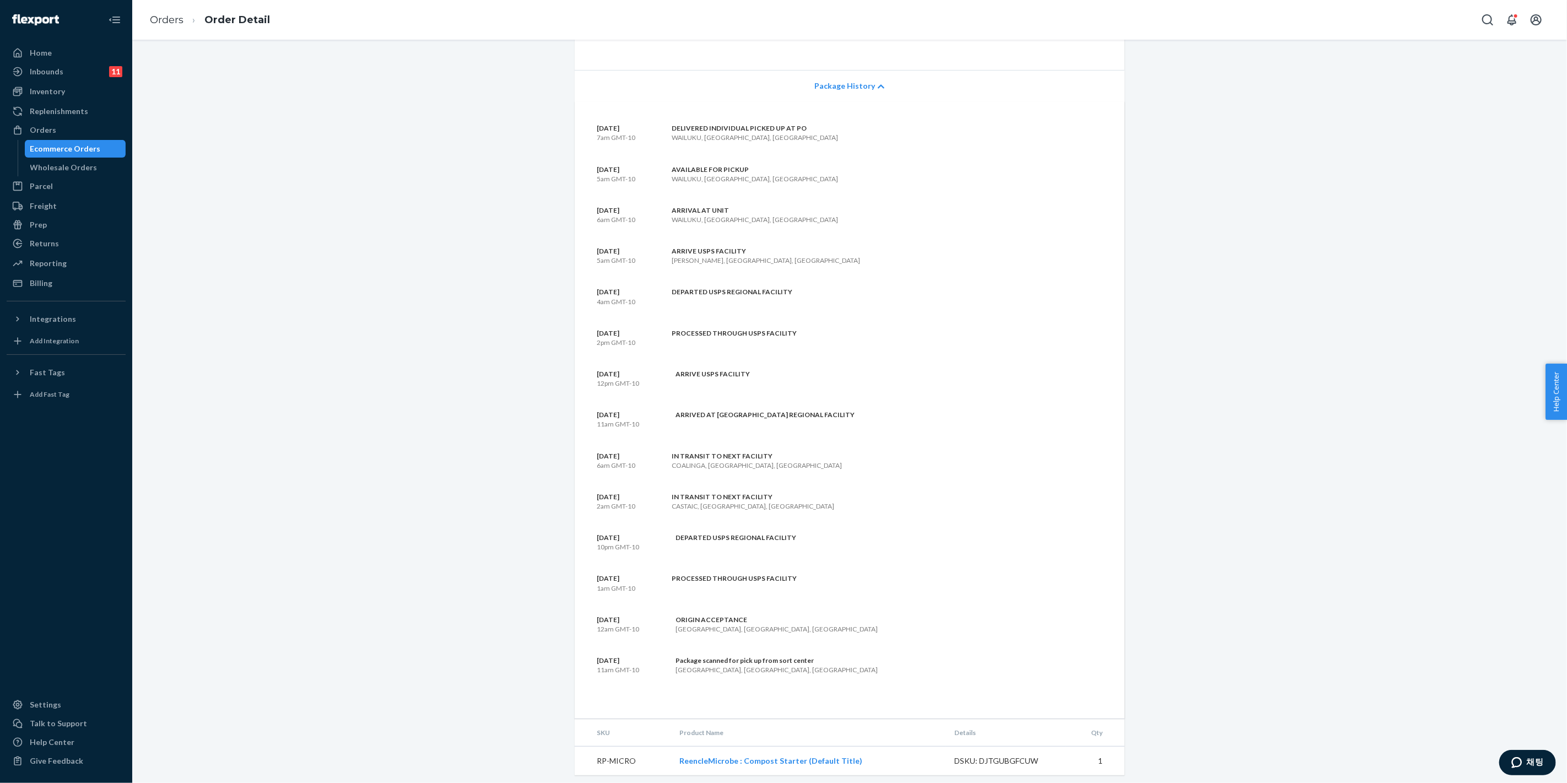
scroll to position [649, 0]
drag, startPoint x: 717, startPoint y: 646, endPoint x: 727, endPoint y: 651, distance: 11.6
click at [716, 646] on section "[DATE] 7am GMT-10 DELIVERED INDIVIDUAL PICKED UP AT [GEOGRAPHIC_DATA], [GEOGRAP…" at bounding box center [850, 404] width 506 height 573
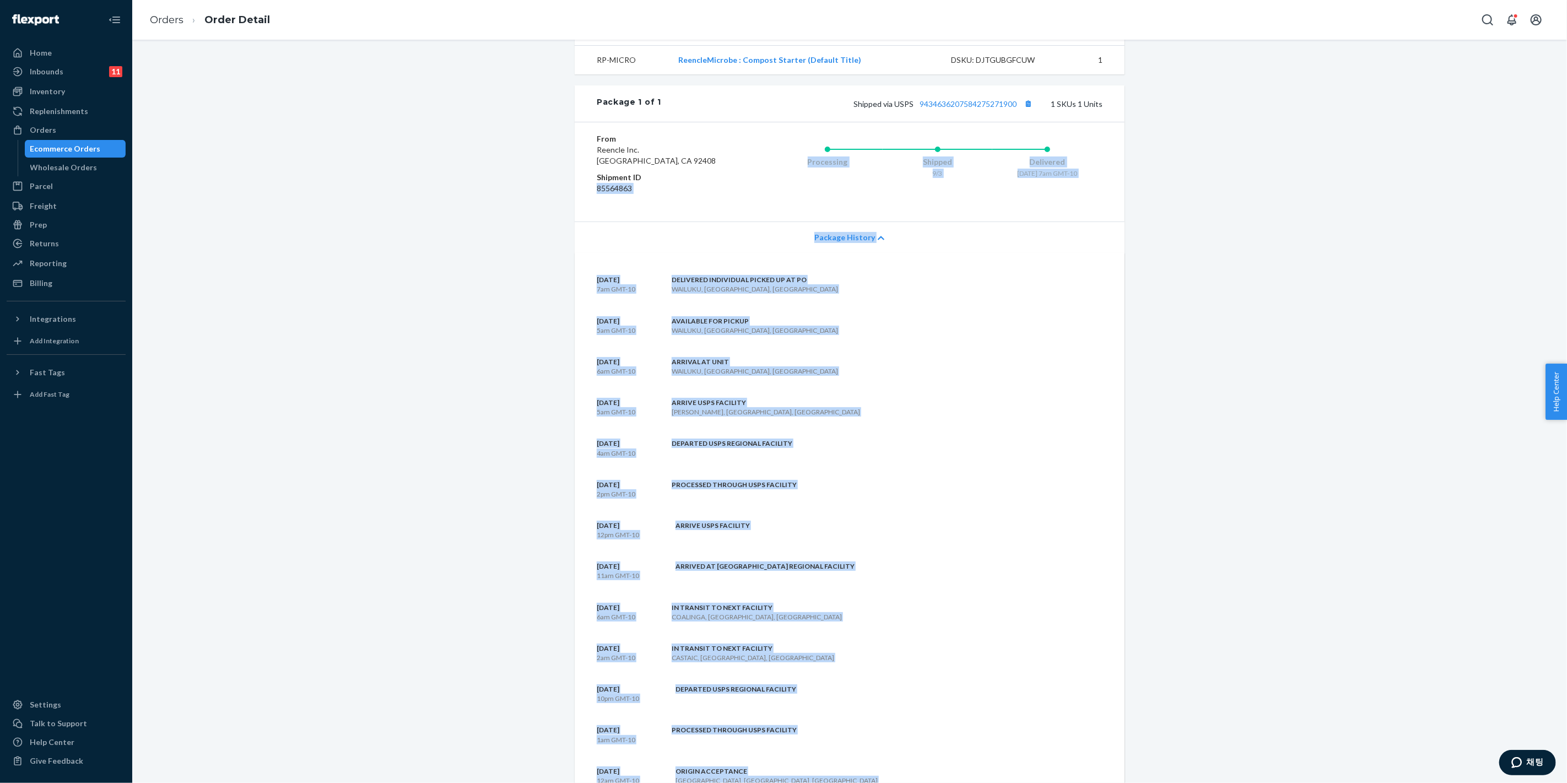
scroll to position [404, 0]
drag, startPoint x: 789, startPoint y: 653, endPoint x: 708, endPoint y: 398, distance: 267.7
click at [671, 368] on section "[DATE] 7am GMT-10 DELIVERED INDIVIDUAL PICKED UP AT [GEOGRAPHIC_DATA], [GEOGRAP…" at bounding box center [850, 562] width 506 height 573
click at [711, 400] on section "[DATE] 7am GMT-10 DELIVERED INDIVIDUAL PICKED UP AT [GEOGRAPHIC_DATA], [GEOGRAP…" at bounding box center [850, 562] width 506 height 573
click at [681, 295] on div "WAILUKU, [GEOGRAPHIC_DATA], [GEOGRAPHIC_DATA]" at bounding box center [755, 289] width 166 height 9
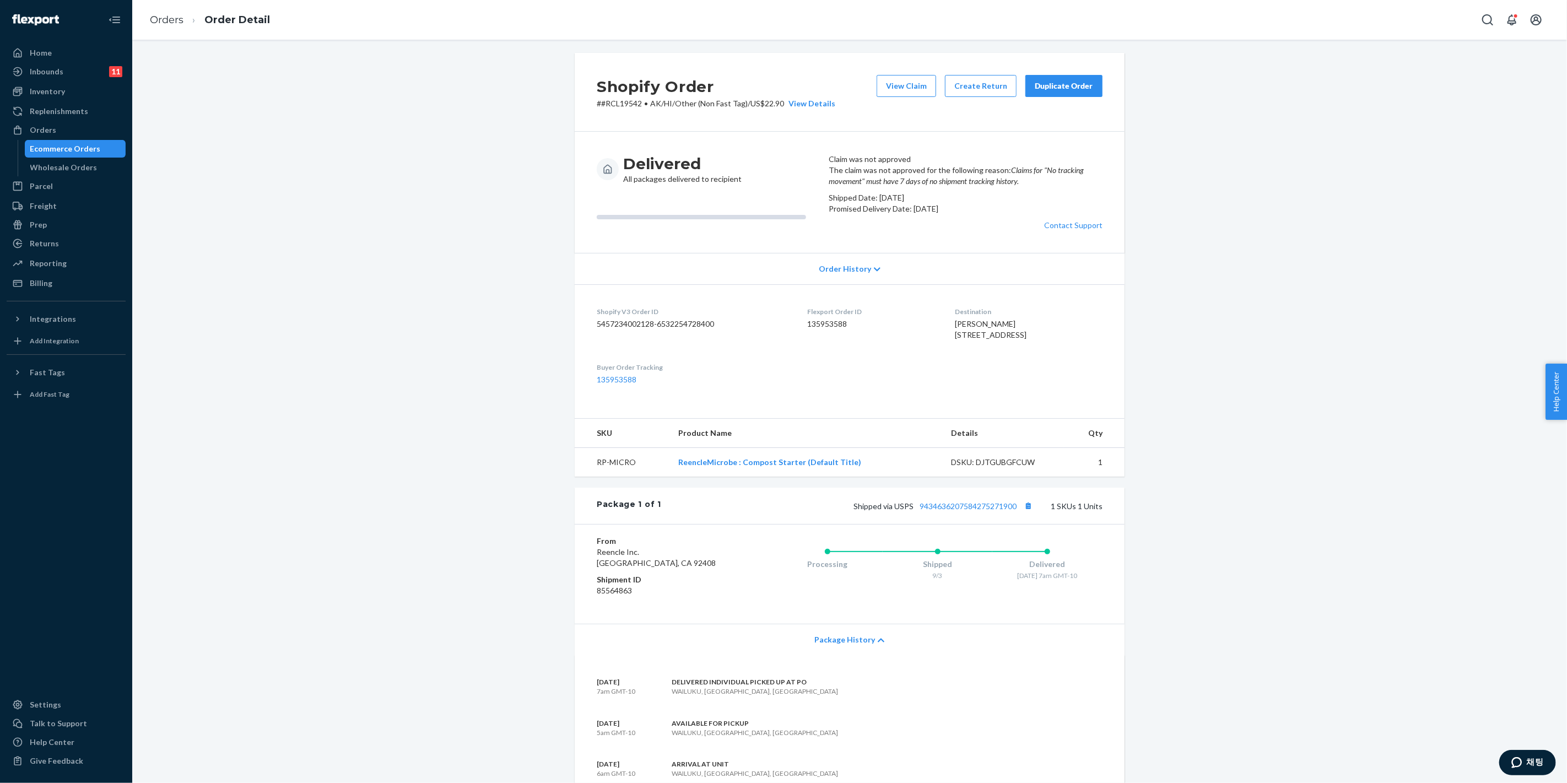
scroll to position [0, 0]
drag, startPoint x: 974, startPoint y: 413, endPoint x: 981, endPoint y: 413, distance: 7.2
click at [981, 343] on span "[PERSON_NAME] [STREET_ADDRESS]" at bounding box center [992, 332] width 72 height 20
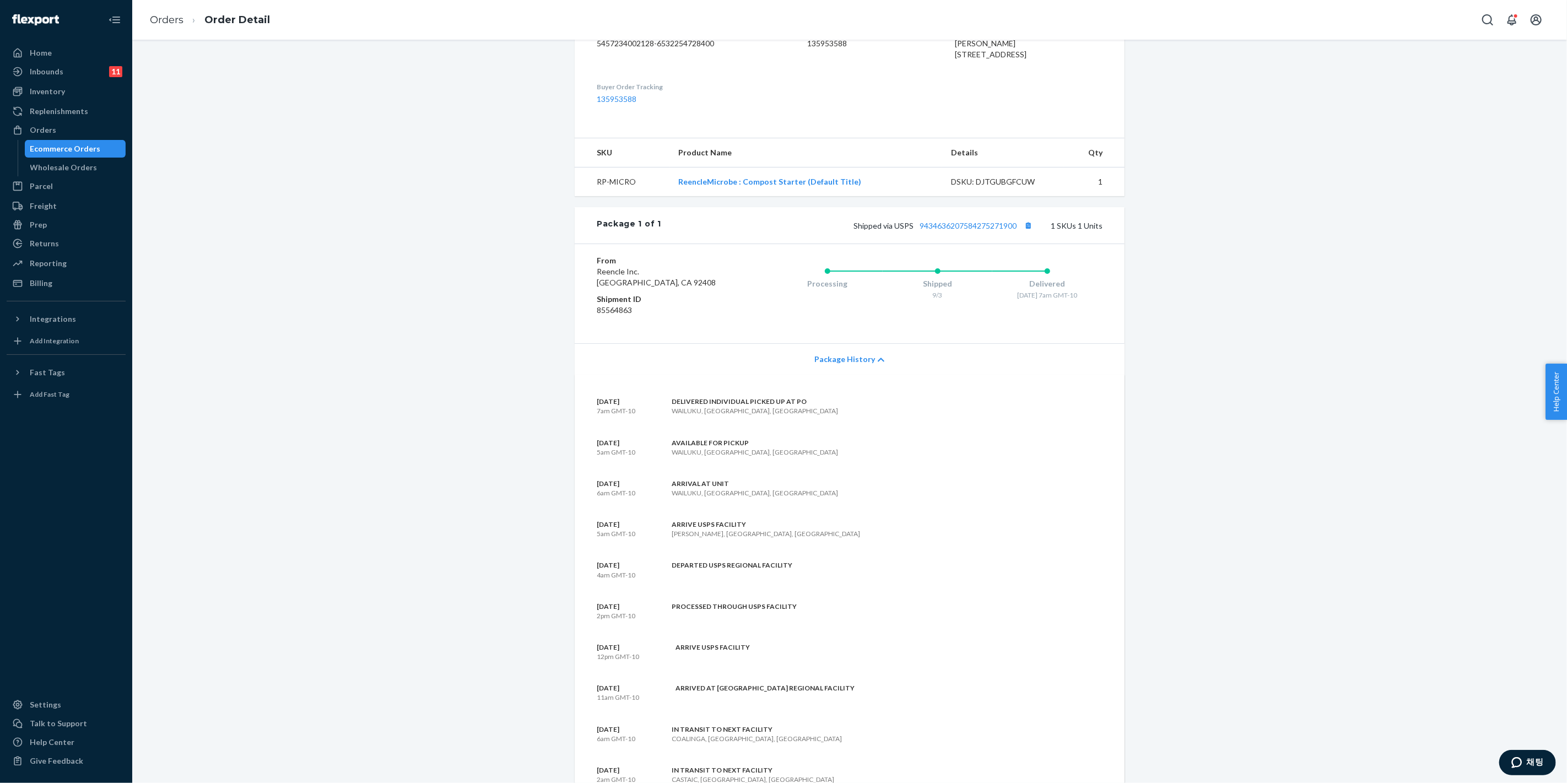
scroll to position [306, 0]
